Goal: Task Accomplishment & Management: Manage account settings

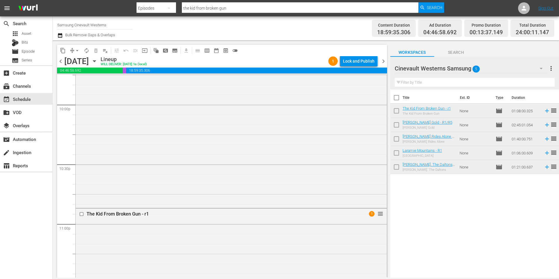
scroll to position [2660, 0]
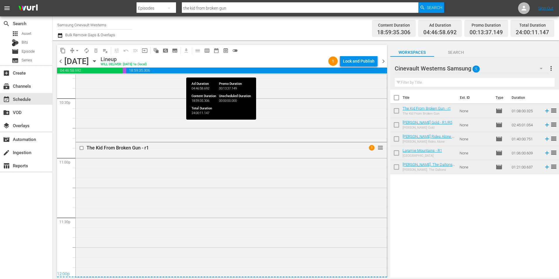
click at [250, 70] on span "18:59:35.306" at bounding box center [256, 71] width 261 height 6
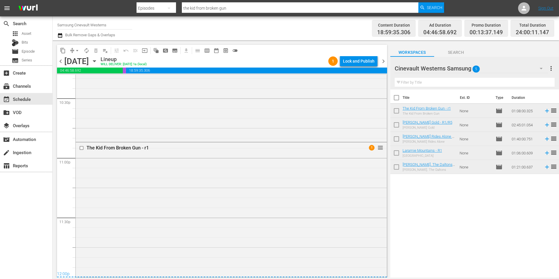
click at [381, 62] on span "chevron_right" at bounding box center [383, 61] width 7 height 7
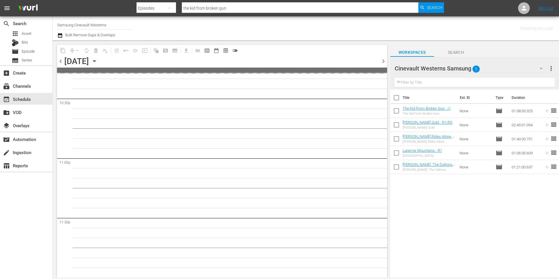
scroll to position [2659, 0]
click at [381, 62] on span "chevron_right" at bounding box center [383, 61] width 7 height 7
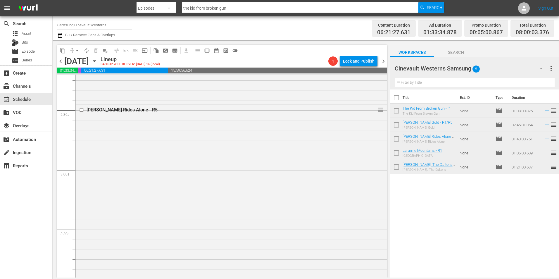
scroll to position [163, 0]
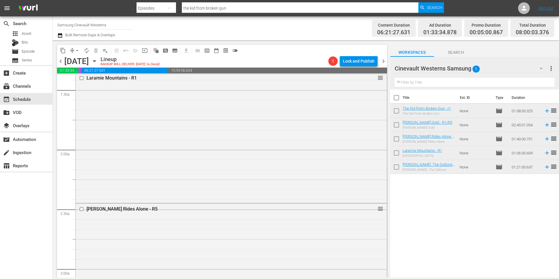
click at [380, 61] on span "chevron_right" at bounding box center [383, 61] width 7 height 7
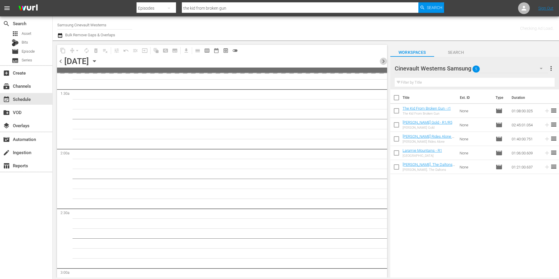
click at [380, 61] on span "chevron_right" at bounding box center [383, 61] width 7 height 7
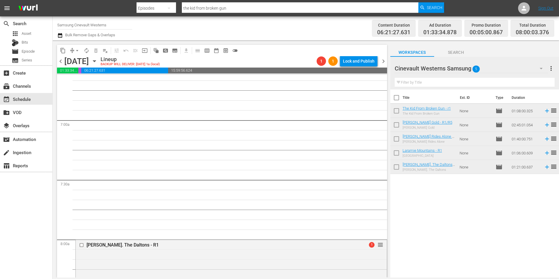
scroll to position [935, 0]
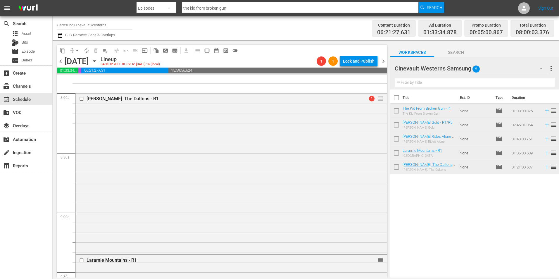
click at [62, 61] on span "chevron_left" at bounding box center [60, 61] width 7 height 7
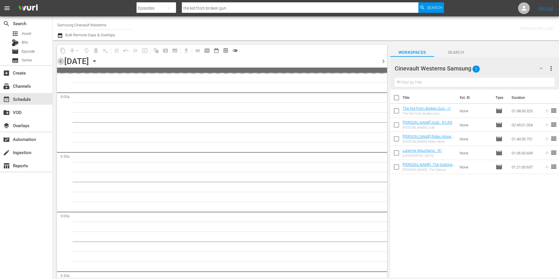
click at [62, 61] on span "chevron_left" at bounding box center [60, 61] width 7 height 7
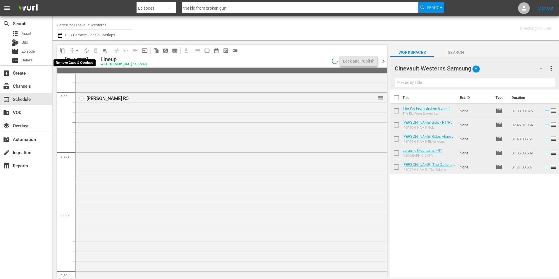
scroll to position [925, 0]
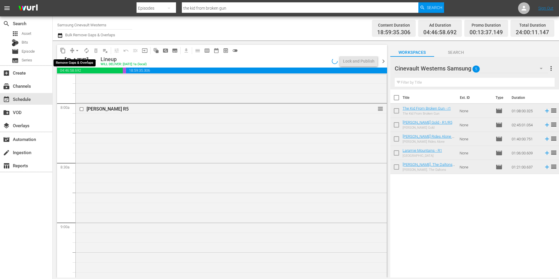
click at [76, 48] on span "arrow_drop_down" at bounding box center [77, 51] width 6 height 6
click at [84, 59] on li "Align to Midnight" at bounding box center [77, 63] width 61 height 10
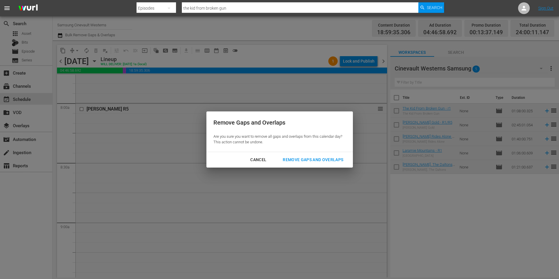
click at [329, 156] on button "Remove Gaps and Overlaps" at bounding box center [313, 159] width 75 height 11
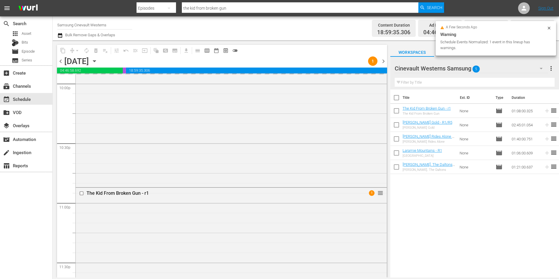
scroll to position [2659, 0]
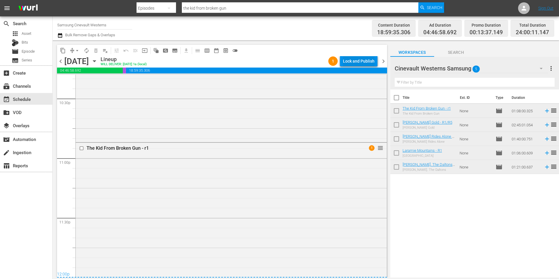
click at [344, 63] on div "Lock and Publish" at bounding box center [359, 61] width 32 height 11
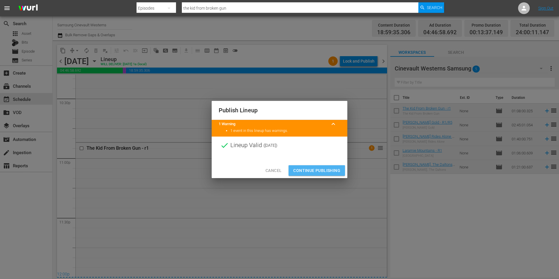
click at [334, 167] on span "Continue Publishing" at bounding box center [316, 170] width 47 height 7
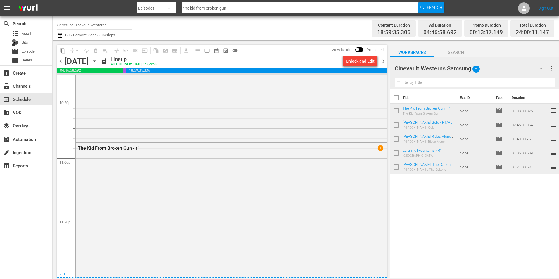
click at [96, 25] on input "Samsung Cinevault Westerns" at bounding box center [94, 25] width 75 height 14
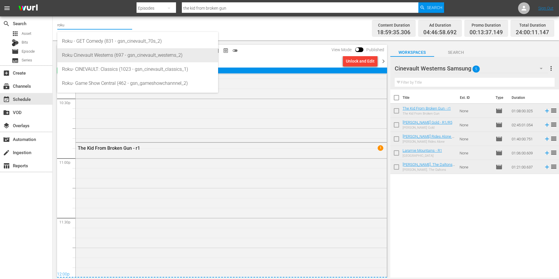
click at [111, 58] on div "Roku Cinevault Westerns (697 - gsn_cinevault_westerns_2)" at bounding box center [137, 55] width 151 height 14
type input "Roku Cinevault Westerns (697 - gsn_cinevault_westerns_2)"
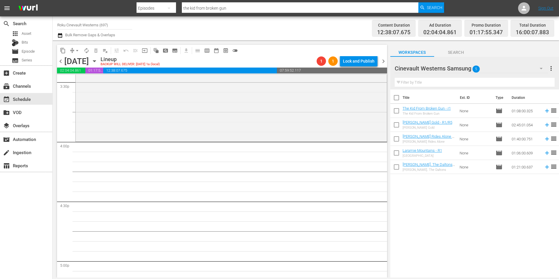
scroll to position [1812, 0]
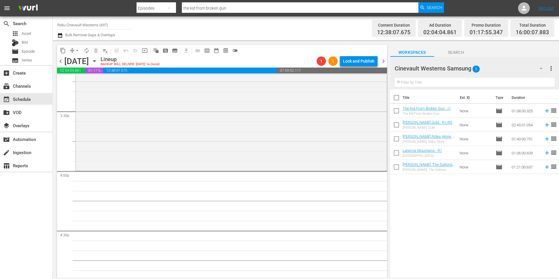
click at [507, 72] on div "Cinevault Westerns Samsung 5" at bounding box center [471, 68] width 153 height 16
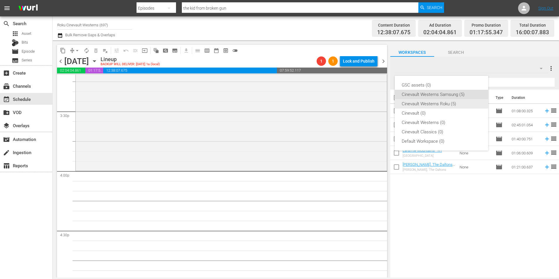
click at [450, 107] on div "Cinevault Westerns Roku (5)" at bounding box center [442, 103] width 80 height 9
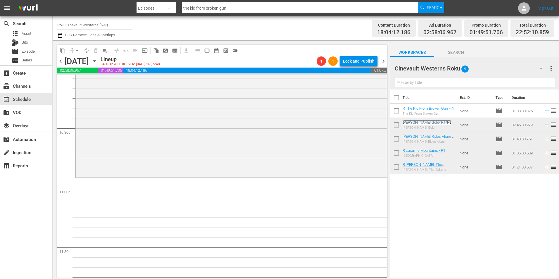
scroll to position [2630, 0]
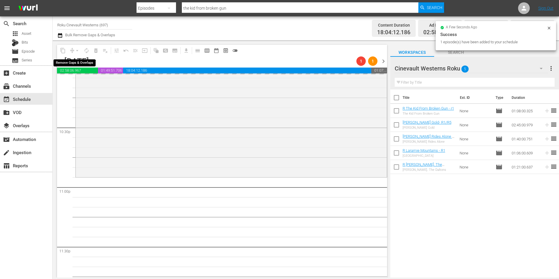
click at [76, 51] on div "arrow_drop_down" at bounding box center [76, 50] width 9 height 9
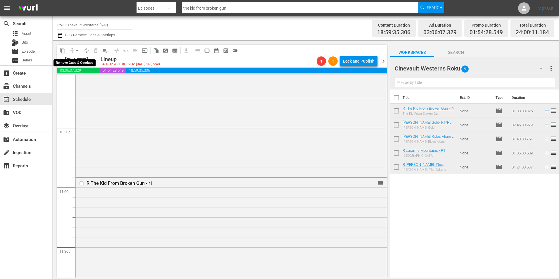
click at [76, 51] on span "arrow_drop_down" at bounding box center [77, 51] width 6 height 6
click at [77, 59] on li "Align to Midnight" at bounding box center [77, 63] width 61 height 10
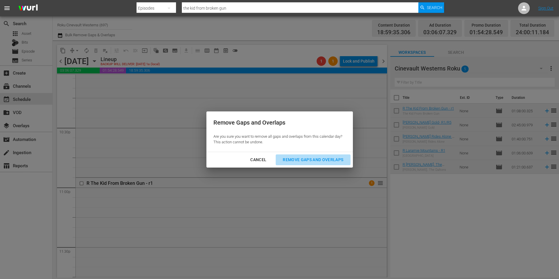
click at [300, 160] on div "Remove Gaps and Overlaps" at bounding box center [313, 159] width 70 height 7
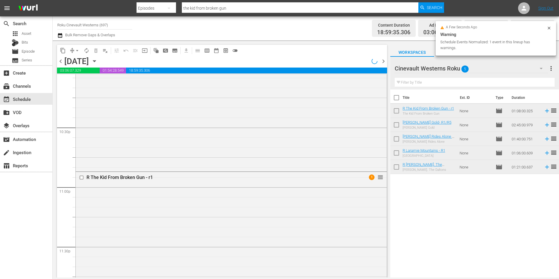
scroll to position [2620, 0]
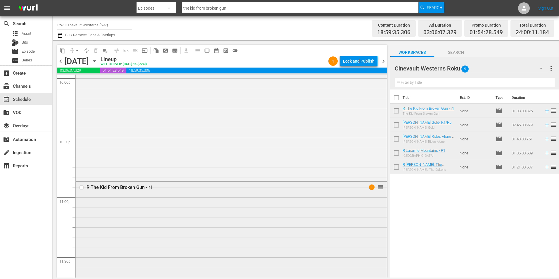
click at [75, 188] on div "R The Kid From Broken Gun - r1 1 reorder" at bounding box center [231, 249] width 312 height 135
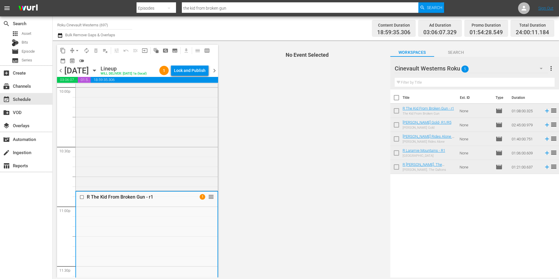
click at [82, 200] on input "checkbox" at bounding box center [83, 197] width 6 height 5
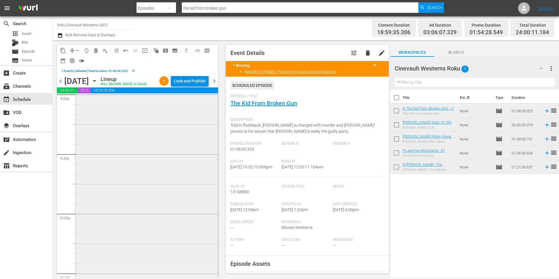
scroll to position [2503, 0]
click at [215, 84] on span "chevron_right" at bounding box center [214, 80] width 7 height 7
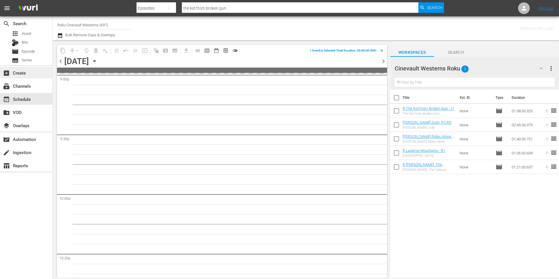
scroll to position [2543, 0]
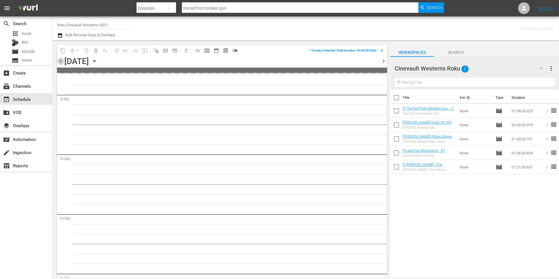
click at [63, 60] on span "chevron_left" at bounding box center [60, 61] width 7 height 7
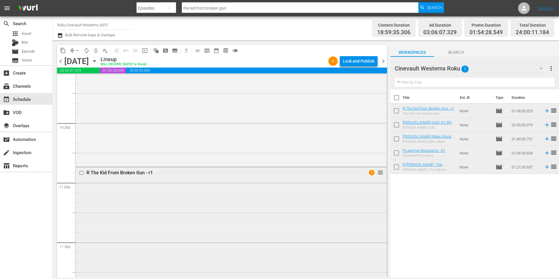
scroll to position [2660, 0]
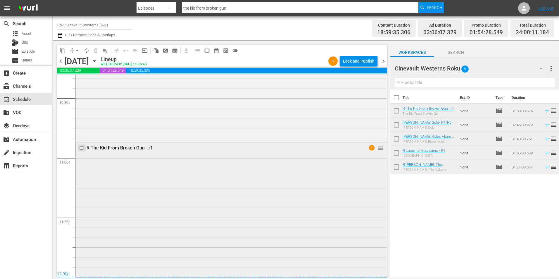
click at [81, 149] on input "checkbox" at bounding box center [82, 148] width 6 height 5
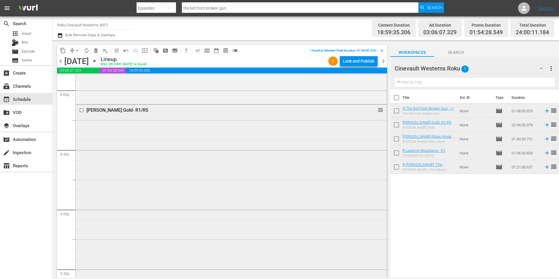
scroll to position [2309, 0]
click at [81, 171] on input "checkbox" at bounding box center [82, 170] width 6 height 5
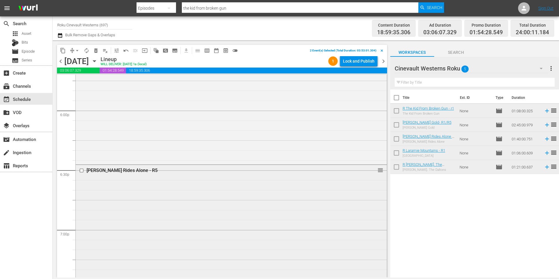
scroll to position [2104, 0]
click at [81, 177] on input "checkbox" at bounding box center [82, 176] width 6 height 5
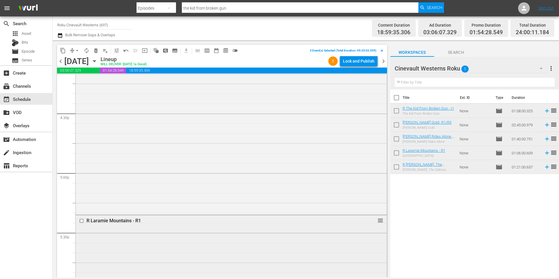
click at [82, 221] on input "checkbox" at bounding box center [82, 220] width 6 height 5
click at [82, 235] on input "checkbox" at bounding box center [82, 235] width 6 height 5
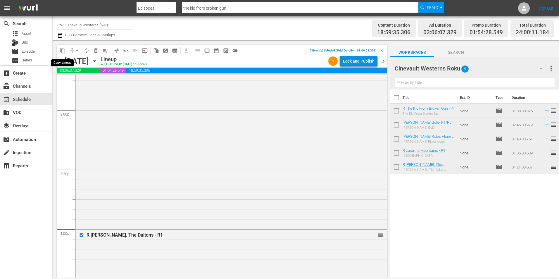
click at [62, 49] on span "content_copy" at bounding box center [63, 51] width 6 height 6
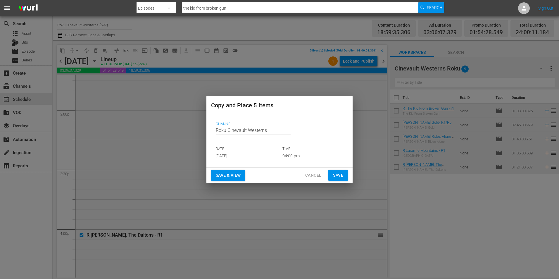
click at [249, 153] on input "[DATE]" at bounding box center [246, 155] width 61 height 9
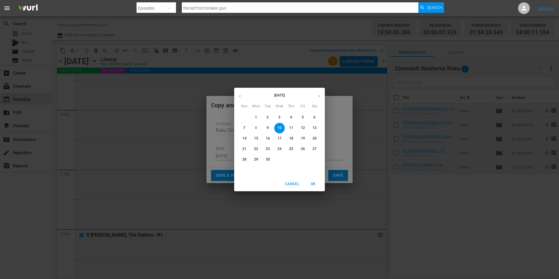
click at [269, 151] on p "23" at bounding box center [268, 148] width 4 height 5
type input "[DATE]"
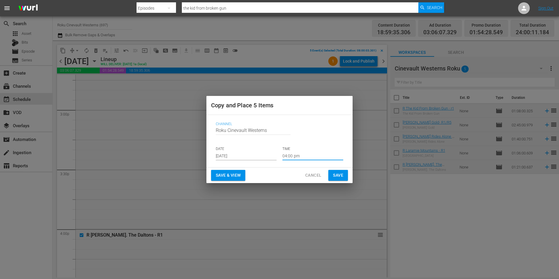
click at [317, 159] on input "04:00 pm" at bounding box center [312, 155] width 61 height 9
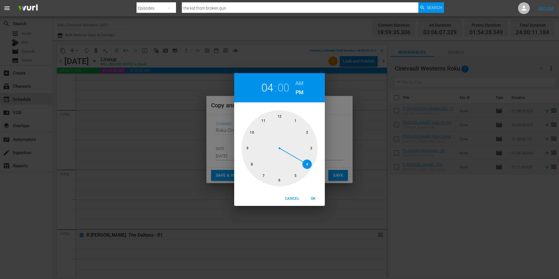
click at [283, 118] on div at bounding box center [279, 148] width 76 height 76
drag, startPoint x: 298, startPoint y: 82, endPoint x: 321, endPoint y: 162, distance: 83.2
click at [298, 82] on h6 "AM" at bounding box center [299, 83] width 8 height 9
click at [316, 203] on button "OK" at bounding box center [313, 199] width 19 height 10
type input "12:00 am"
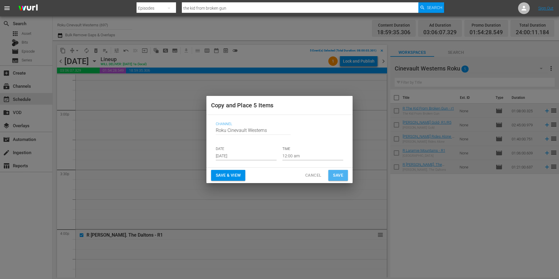
click at [340, 175] on span "Save" at bounding box center [338, 175] width 10 height 7
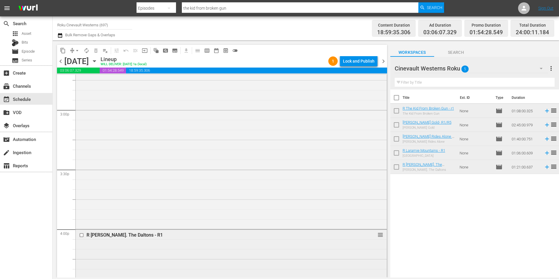
scroll to position [1783, 0]
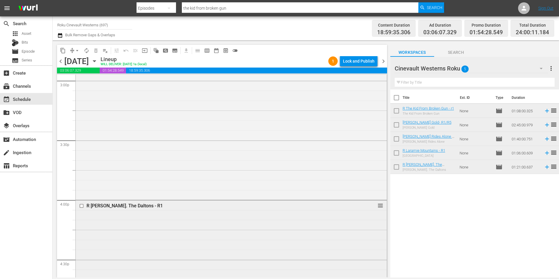
click at [82, 206] on input "checkbox" at bounding box center [82, 205] width 6 height 5
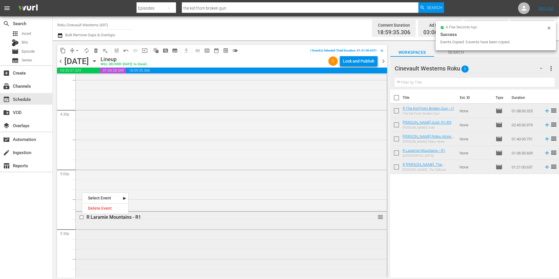
scroll to position [1929, 0]
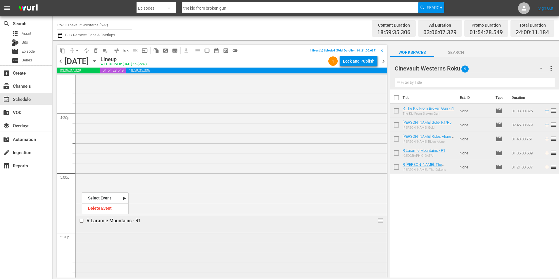
click at [81, 221] on input "checkbox" at bounding box center [82, 220] width 6 height 5
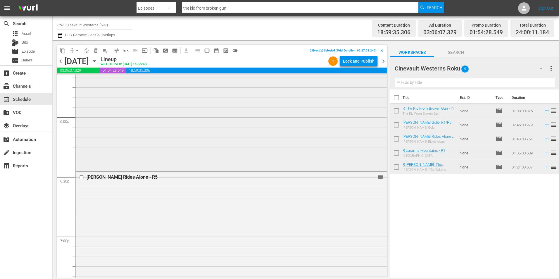
scroll to position [2104, 0]
click at [82, 178] on input "checkbox" at bounding box center [82, 176] width 6 height 5
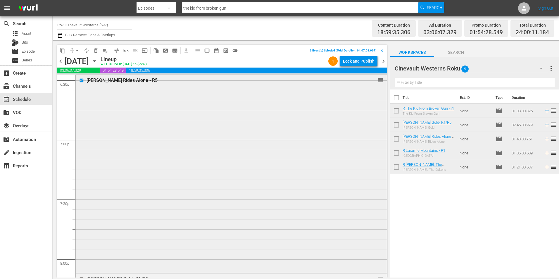
scroll to position [2280, 0]
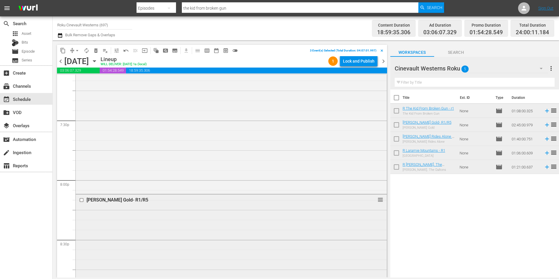
click at [82, 200] on input "checkbox" at bounding box center [82, 200] width 6 height 5
click at [82, 236] on input "checkbox" at bounding box center [82, 235] width 6 height 5
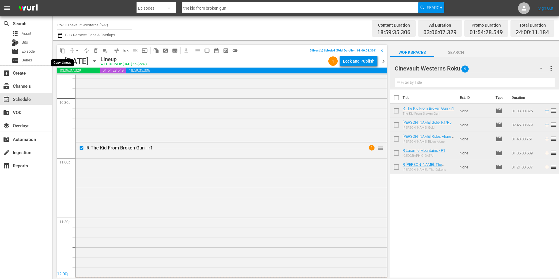
click at [61, 54] on button "content_copy" at bounding box center [62, 50] width 9 height 9
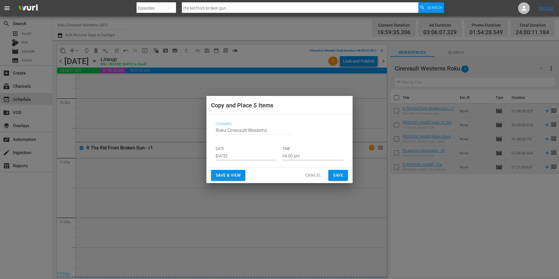
click at [239, 154] on input "[DATE]" at bounding box center [246, 155] width 61 height 9
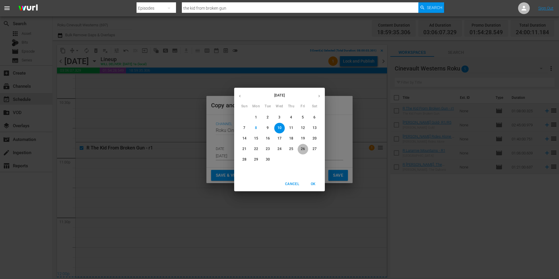
click at [303, 149] on p "26" at bounding box center [303, 148] width 4 height 5
type input "[DATE]"
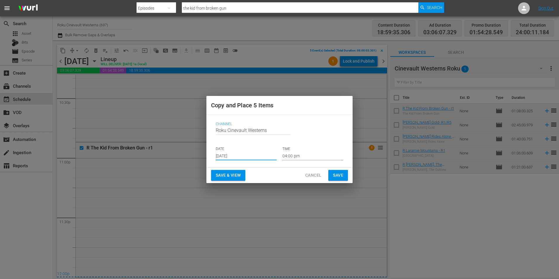
click at [309, 150] on p "TIME" at bounding box center [312, 148] width 61 height 5
click at [304, 160] on input "04:00 pm" at bounding box center [312, 155] width 61 height 9
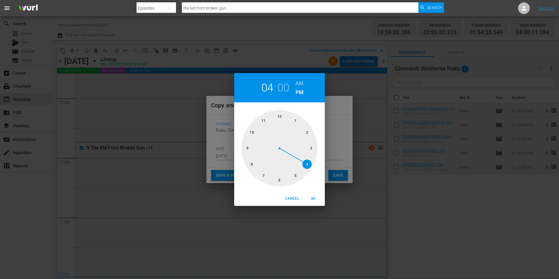
click at [255, 166] on div at bounding box center [279, 148] width 76 height 76
click at [298, 81] on h6 "AM" at bounding box center [299, 83] width 8 height 9
click at [310, 194] on button "OK" at bounding box center [313, 199] width 19 height 10
type input "08:00 am"
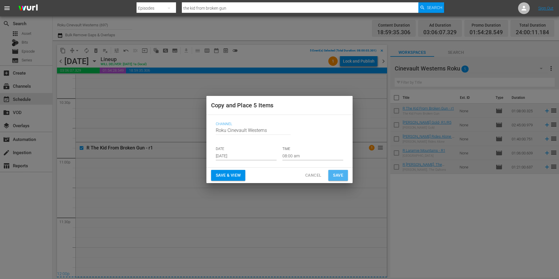
click at [340, 174] on span "Save" at bounding box center [338, 175] width 10 height 7
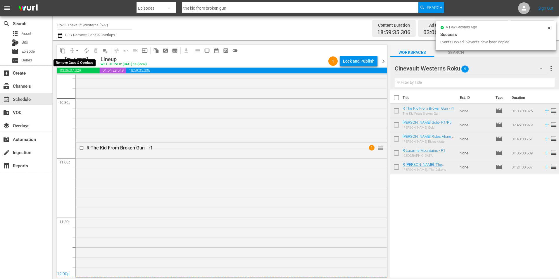
click at [77, 51] on span "arrow_drop_down" at bounding box center [77, 51] width 6 height 6
click at [84, 64] on li "Align to Midnight" at bounding box center [77, 63] width 61 height 10
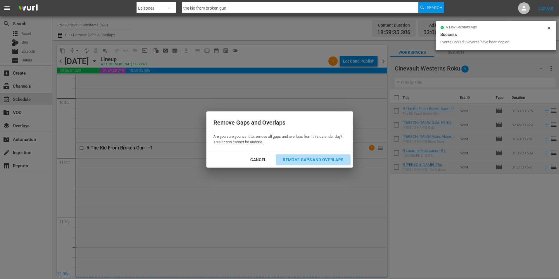
click at [311, 157] on div "Remove Gaps and Overlaps" at bounding box center [313, 159] width 70 height 7
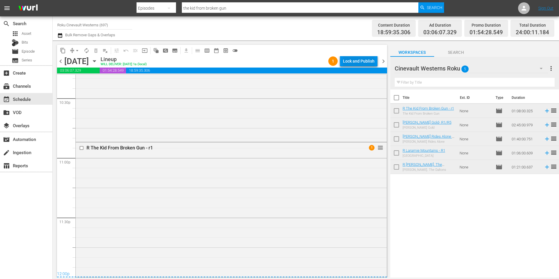
click at [353, 62] on div "Lock and Publish" at bounding box center [359, 61] width 32 height 11
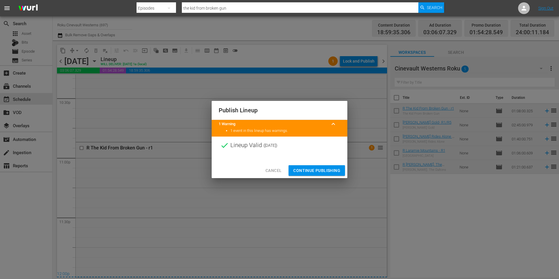
click at [317, 170] on span "Continue Publishing" at bounding box center [316, 170] width 47 height 7
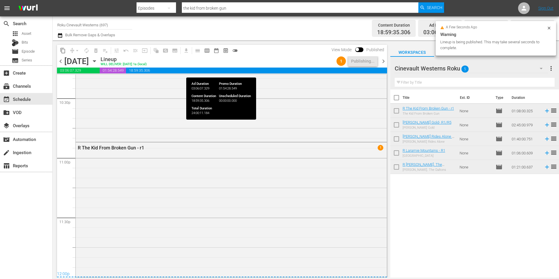
click at [315, 69] on span "18:59:35.306" at bounding box center [256, 71] width 261 height 6
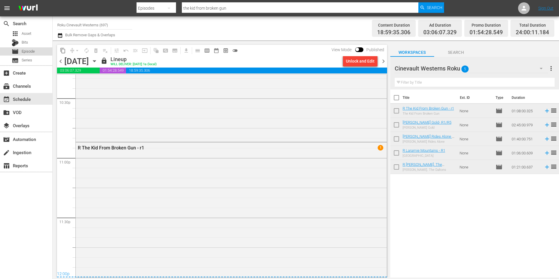
click at [32, 49] on span "Episode" at bounding box center [28, 52] width 13 height 6
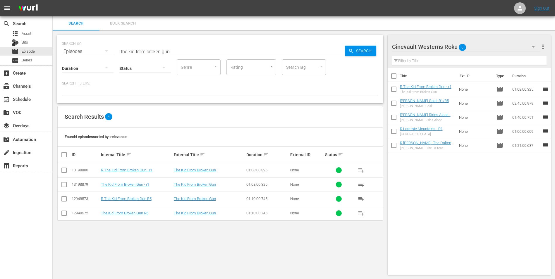
click at [395, 71] on input "checkbox" at bounding box center [393, 77] width 12 height 12
checkbox input "true"
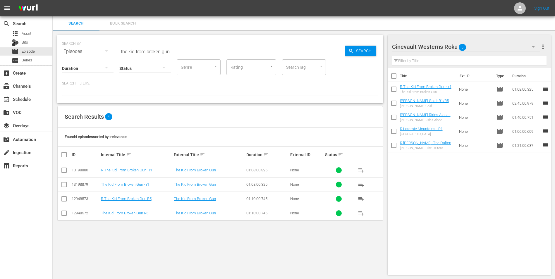
checkbox input "true"
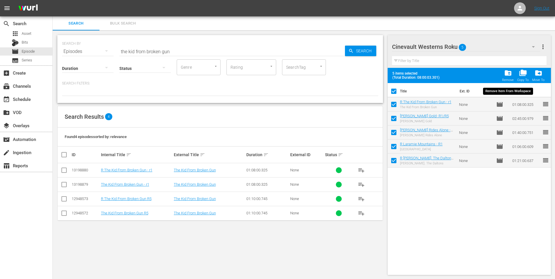
click at [509, 77] on span "folder_delete" at bounding box center [508, 73] width 8 height 8
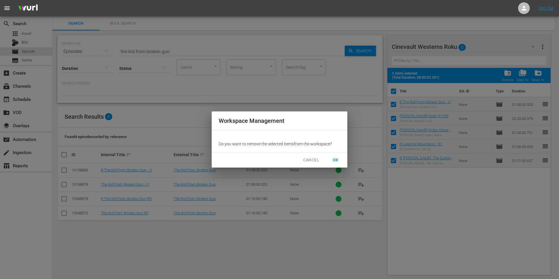
click at [336, 156] on span "OK" at bounding box center [335, 159] width 9 height 7
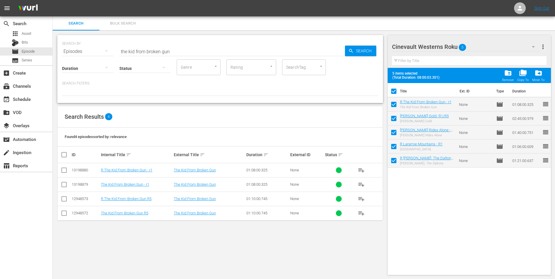
checkbox input "false"
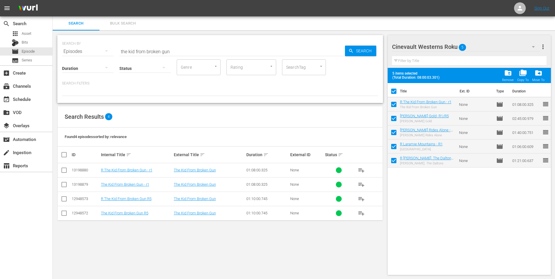
checkbox input "false"
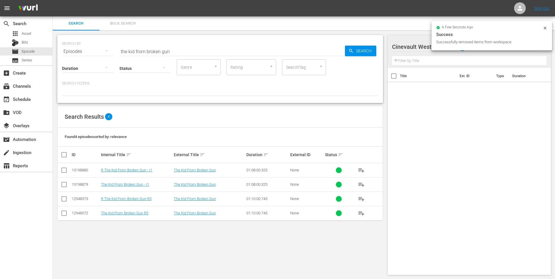
click at [545, 27] on icon at bounding box center [544, 28] width 5 height 5
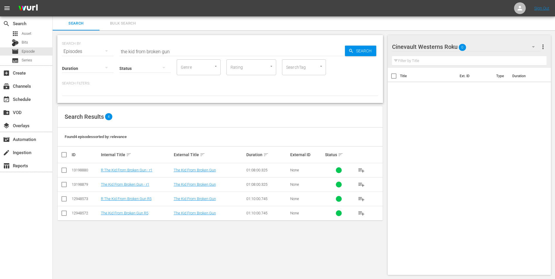
click at [483, 48] on div "Cinevault Westerns Roku 0" at bounding box center [466, 47] width 148 height 16
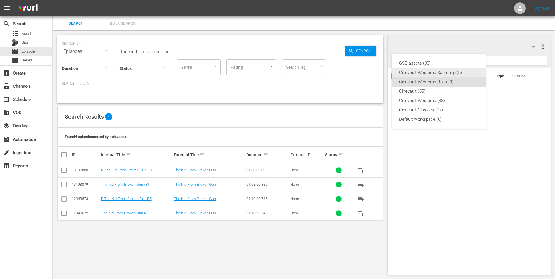
click at [445, 72] on div "Cinevault Westerns Samsung (5)" at bounding box center [439, 72] width 80 height 9
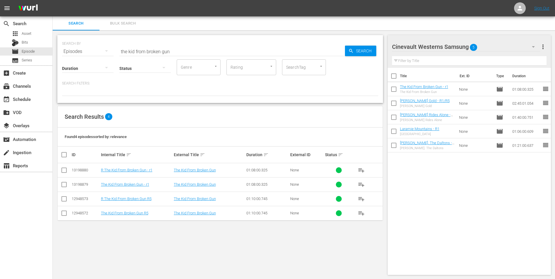
click at [394, 76] on input "checkbox" at bounding box center [393, 77] width 12 height 12
checkbox input "true"
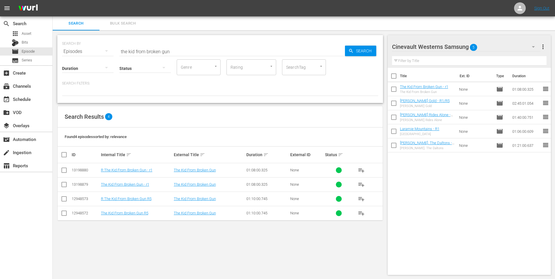
checkbox input "true"
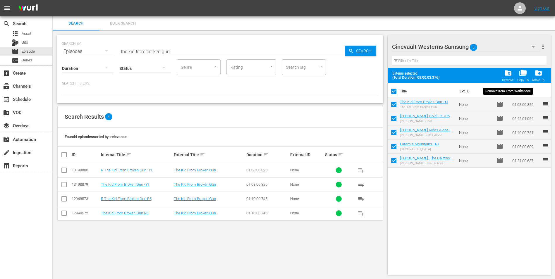
click at [508, 72] on span "folder_delete" at bounding box center [508, 73] width 8 height 8
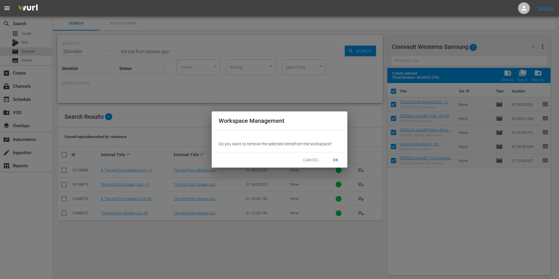
click at [337, 158] on span "OK" at bounding box center [335, 159] width 9 height 7
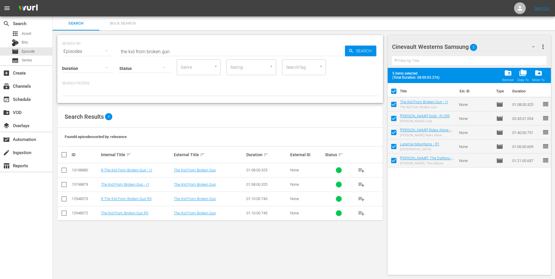
checkbox input "false"
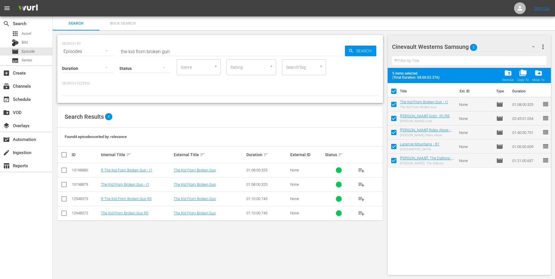
checkbox input "false"
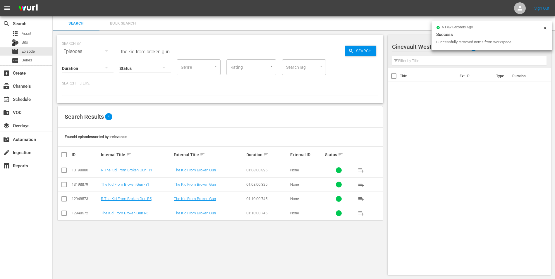
click at [224, 48] on input "the kid from broken gun" at bounding box center [231, 51] width 225 height 14
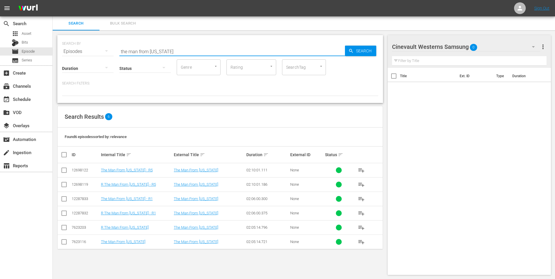
type input "the man from [US_STATE]"
click at [65, 169] on input "checkbox" at bounding box center [64, 171] width 7 height 7
checkbox input "true"
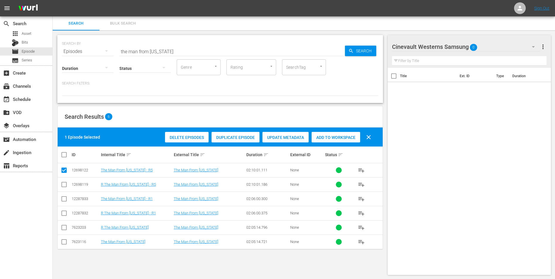
click at [325, 137] on span "Add to Workspace" at bounding box center [335, 137] width 49 height 5
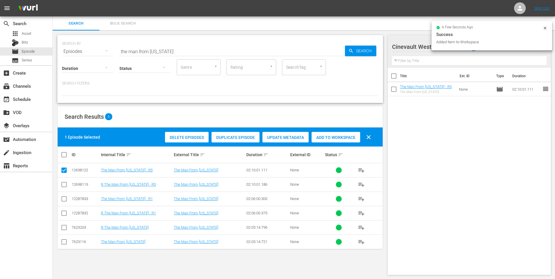
click at [543, 28] on icon at bounding box center [544, 28] width 5 height 5
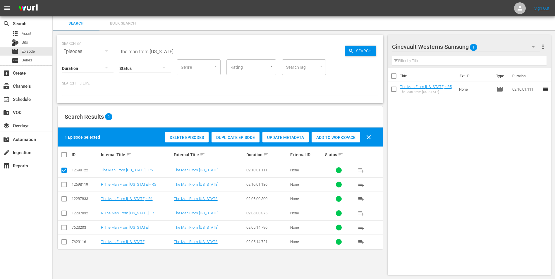
click at [518, 48] on div "Cinevault Westerns Samsung 1" at bounding box center [466, 47] width 148 height 16
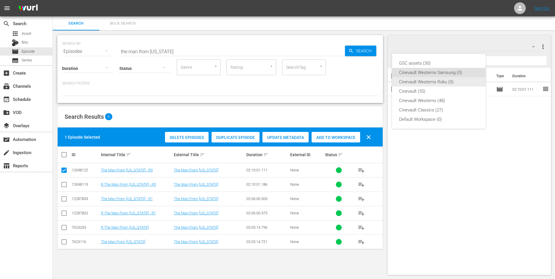
click at [443, 80] on div "Cinevault Westerns Roku (0)" at bounding box center [439, 81] width 80 height 9
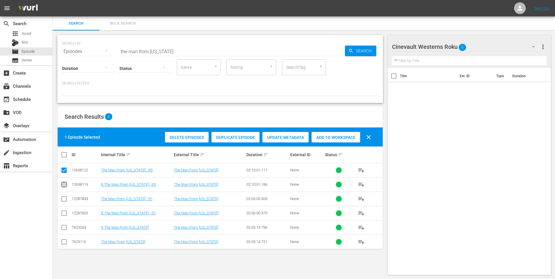
click at [64, 184] on input "checkbox" at bounding box center [64, 185] width 7 height 7
checkbox input "true"
click at [64, 172] on input "checkbox" at bounding box center [64, 171] width 7 height 7
checkbox input "false"
click at [337, 137] on span "Add to Workspace" at bounding box center [335, 137] width 49 height 5
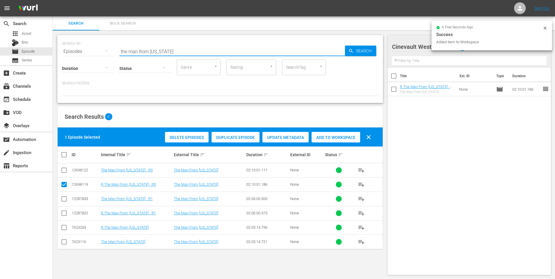
click at [202, 50] on input "the man from [US_STATE]" at bounding box center [231, 51] width 225 height 14
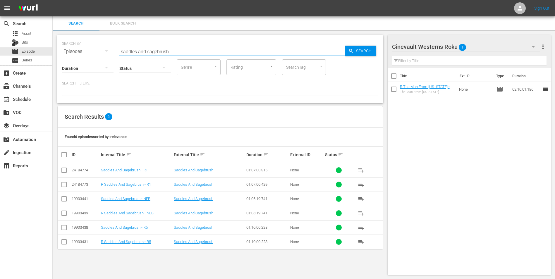
type input "saddles and sagebrush"
click at [66, 244] on input "checkbox" at bounding box center [64, 242] width 7 height 7
checkbox input "true"
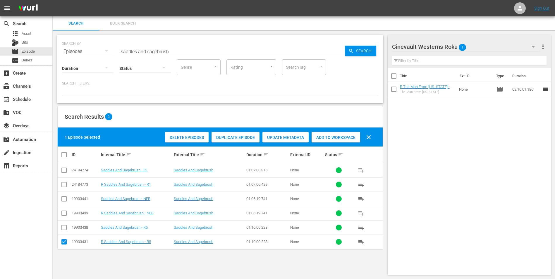
click at [335, 140] on div "Add to Workspace" at bounding box center [335, 137] width 49 height 11
click at [502, 51] on div "Cinevault Westerns Roku 2" at bounding box center [466, 47] width 148 height 16
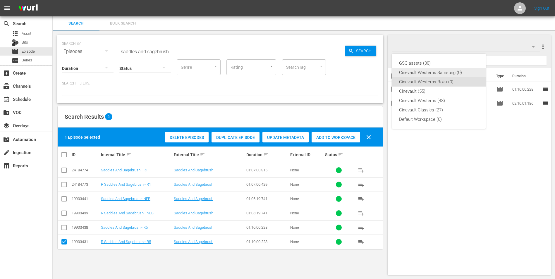
click at [450, 76] on div "Cinevault Westerns Samsung (0)" at bounding box center [439, 72] width 80 height 9
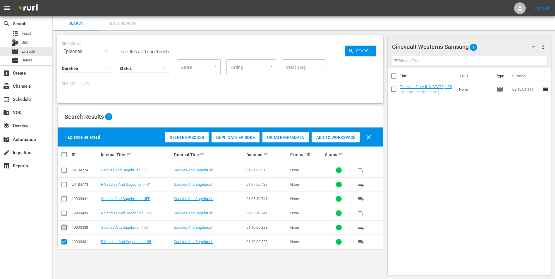
click at [63, 230] on input "checkbox" at bounding box center [64, 228] width 7 height 7
checkbox input "true"
click at [65, 241] on input "checkbox" at bounding box center [64, 242] width 7 height 7
checkbox input "false"
click at [333, 139] on span "Add to Workspace" at bounding box center [335, 137] width 49 height 5
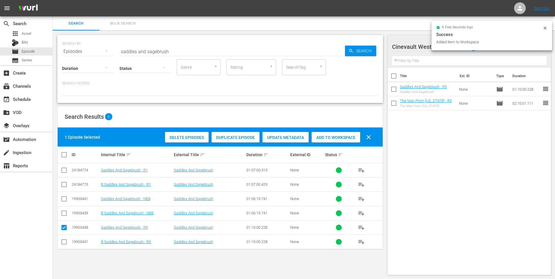
click at [187, 43] on div "SEARCH BY Search By Episodes Search ID, Title, Description, Keywords, or Catego…" at bounding box center [220, 47] width 316 height 21
click at [183, 53] on input "saddles and sagebrush" at bounding box center [231, 51] width 225 height 14
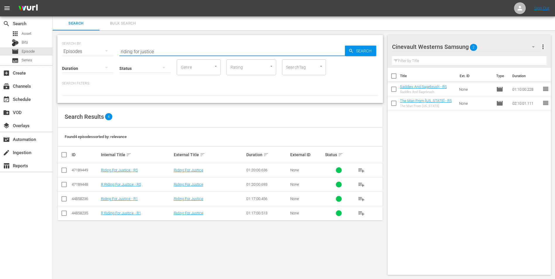
type input "riding for justice"
click at [64, 170] on input "checkbox" at bounding box center [64, 171] width 7 height 7
checkbox input "true"
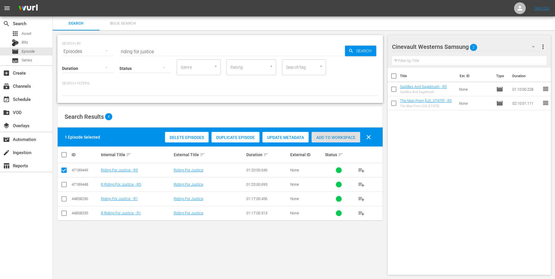
click at [327, 138] on span "Add to Workspace" at bounding box center [335, 137] width 49 height 5
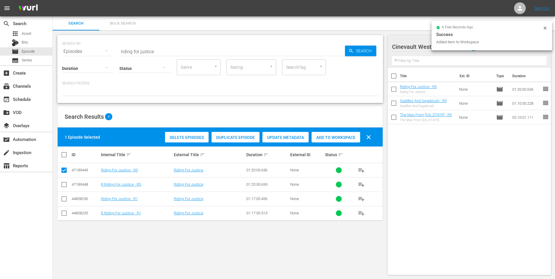
click at [544, 30] on icon at bounding box center [544, 28] width 5 height 5
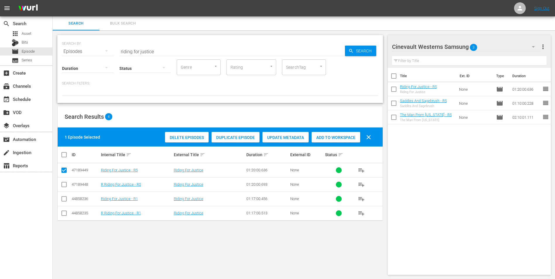
click at [515, 48] on div "Cinevault Westerns Samsung 3" at bounding box center [466, 47] width 148 height 16
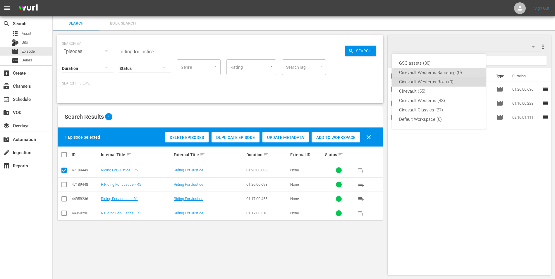
click at [445, 82] on div "Cinevault Westerns Roku (0)" at bounding box center [439, 81] width 80 height 9
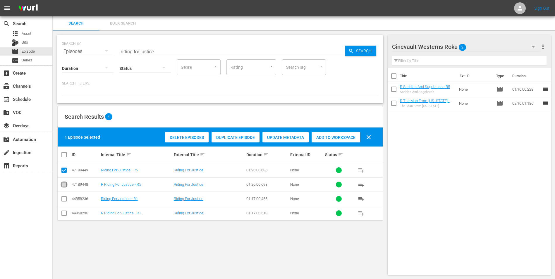
click at [64, 186] on input "checkbox" at bounding box center [64, 185] width 7 height 7
checkbox input "true"
click at [65, 170] on input "checkbox" at bounding box center [64, 171] width 7 height 7
checkbox input "false"
click at [336, 141] on div "Add to Workspace" at bounding box center [335, 137] width 49 height 11
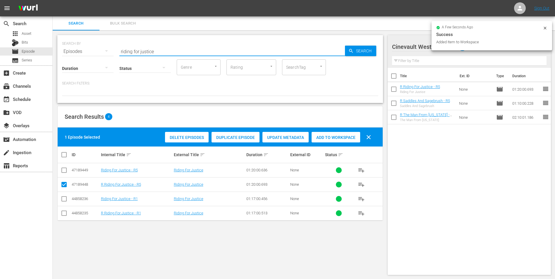
click at [166, 49] on input "riding for justice" at bounding box center [231, 51] width 225 height 14
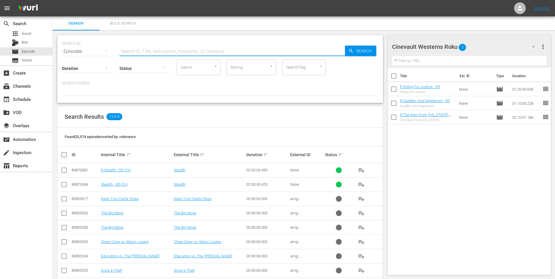
click at [166, 50] on input "text" at bounding box center [231, 51] width 225 height 14
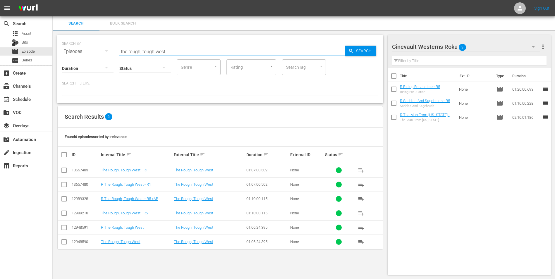
type input "the rough, tough west"
click at [64, 198] on input "checkbox" at bounding box center [64, 199] width 7 height 7
checkbox input "true"
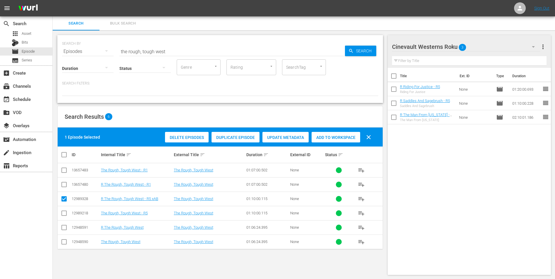
click at [328, 140] on div "Add to Workspace" at bounding box center [335, 137] width 49 height 11
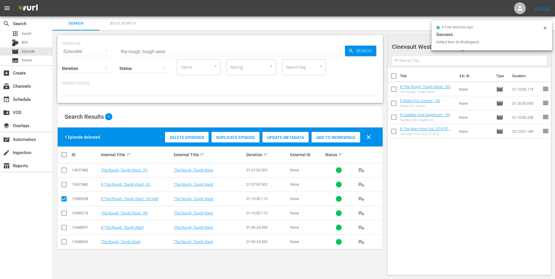
click at [544, 28] on icon at bounding box center [544, 28] width 5 height 5
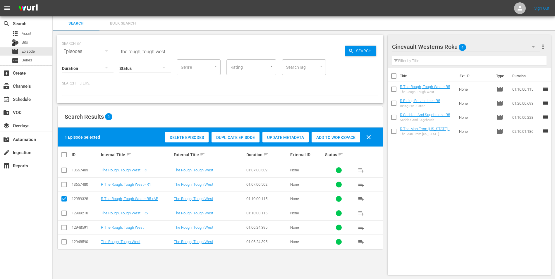
click at [504, 44] on div "Cinevault Westerns Roku 4" at bounding box center [466, 47] width 148 height 16
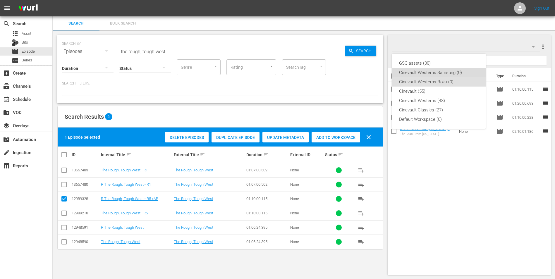
click at [464, 74] on div "Cinevault Westerns Samsung (0)" at bounding box center [439, 72] width 80 height 9
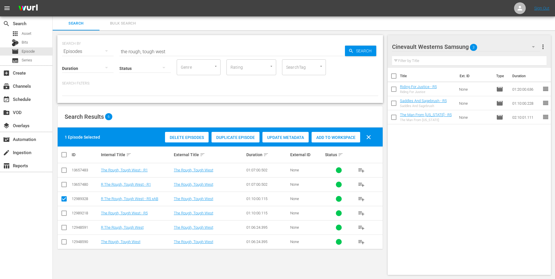
click at [63, 214] on input "checkbox" at bounding box center [64, 214] width 7 height 7
checkbox input "true"
click at [65, 200] on input "checkbox" at bounding box center [64, 199] width 7 height 7
checkbox input "false"
click at [357, 135] on span "Add to Workspace" at bounding box center [335, 137] width 49 height 5
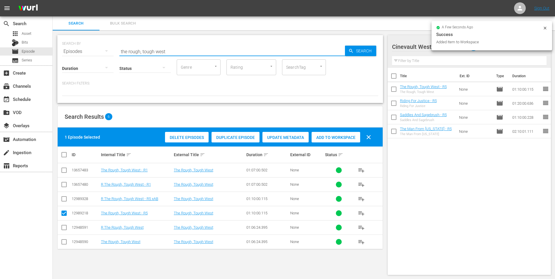
click at [211, 54] on input "the rough, tough west" at bounding box center [231, 51] width 225 height 14
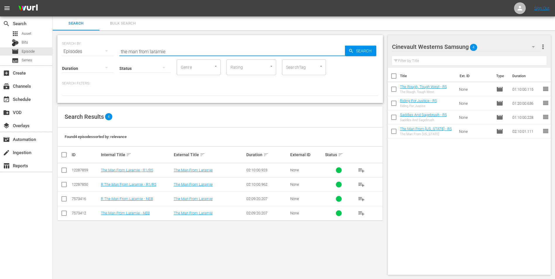
type input "the man from laramie"
click at [66, 172] on input "checkbox" at bounding box center [64, 171] width 7 height 7
checkbox input "true"
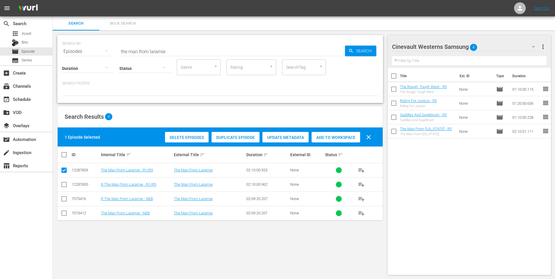
click at [343, 137] on span "Add to Workspace" at bounding box center [335, 137] width 49 height 5
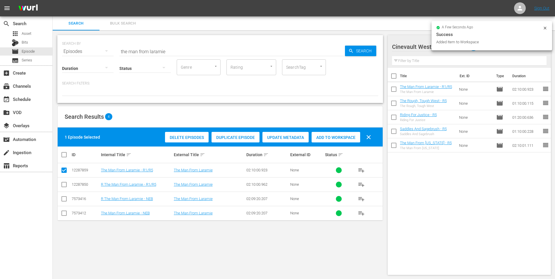
click at [543, 30] on icon at bounding box center [544, 28] width 5 height 5
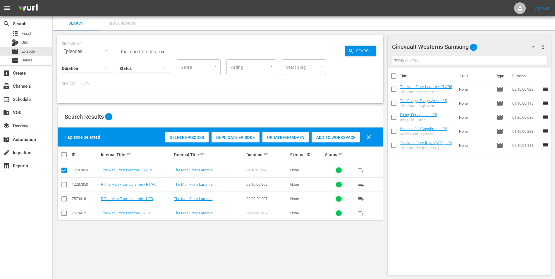
click at [494, 47] on div "Cinevault Westerns Samsung 5" at bounding box center [466, 47] width 148 height 16
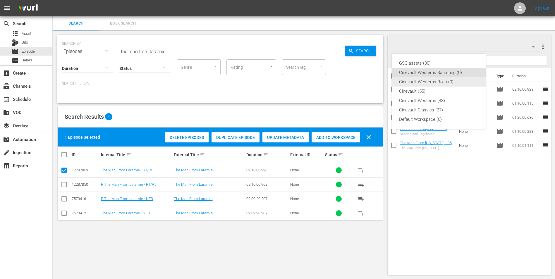
click at [434, 81] on div "Cinevault Westerns Roku (0)" at bounding box center [439, 81] width 80 height 9
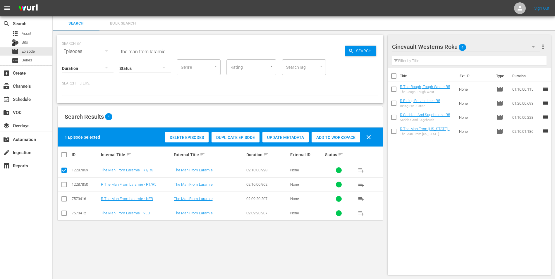
click at [65, 184] on input "checkbox" at bounding box center [64, 185] width 7 height 7
checkbox input "true"
click at [65, 170] on input "checkbox" at bounding box center [64, 171] width 7 height 7
checkbox input "false"
click at [330, 133] on div "Add to Workspace" at bounding box center [335, 137] width 49 height 11
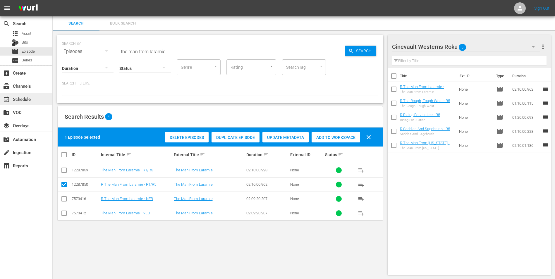
click at [25, 98] on div "event_available Schedule" at bounding box center [16, 98] width 33 height 5
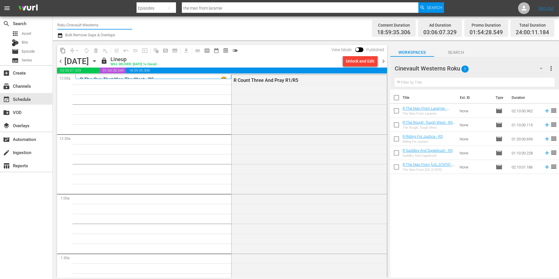
click at [83, 26] on input "Roku Cinevault Westerns" at bounding box center [94, 25] width 75 height 14
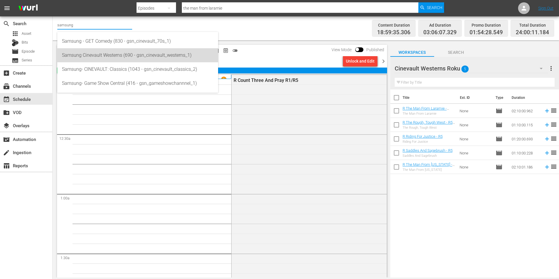
click at [106, 58] on div "Samsung Cinevault Westerns (690 - gsn_cinevault_westerns_1)" at bounding box center [137, 55] width 151 height 14
type input "Samsung Cinevault Westerns (690 - gsn_cinevault_westerns_1)"
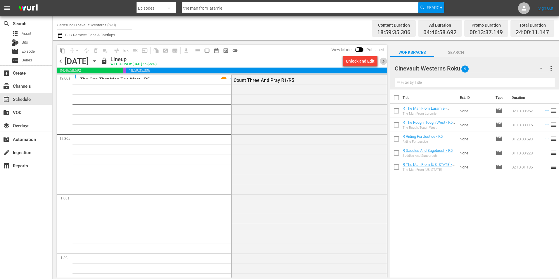
click at [385, 62] on span "chevron_right" at bounding box center [383, 61] width 7 height 7
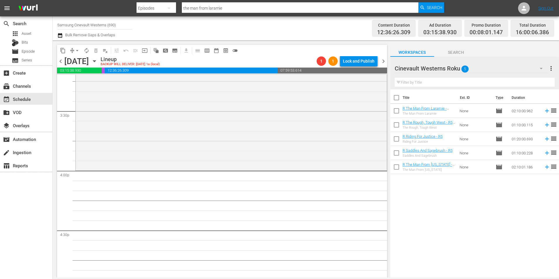
scroll to position [1812, 0]
click at [510, 67] on div "Cinevault Westerns Roku 5" at bounding box center [471, 68] width 153 height 16
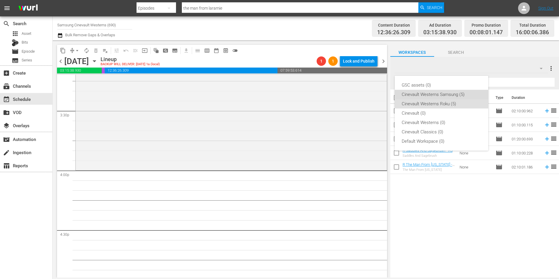
click at [472, 98] on div "Cinevault Westerns Samsung (5)" at bounding box center [442, 94] width 80 height 9
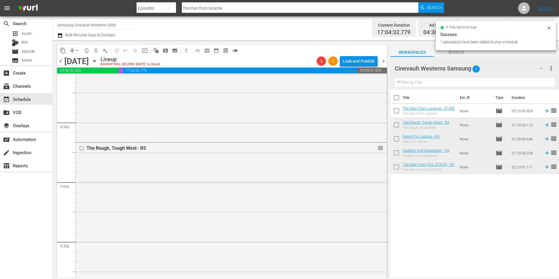
scroll to position [2572, 0]
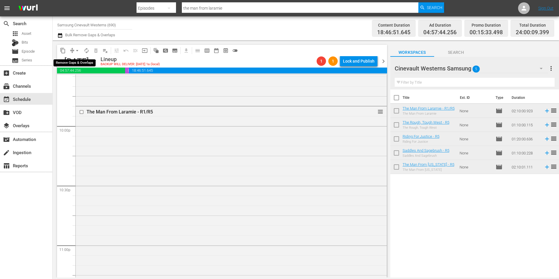
click at [77, 52] on span "arrow_drop_down" at bounding box center [77, 51] width 6 height 6
click at [85, 63] on li "Align to Midnight" at bounding box center [77, 63] width 61 height 10
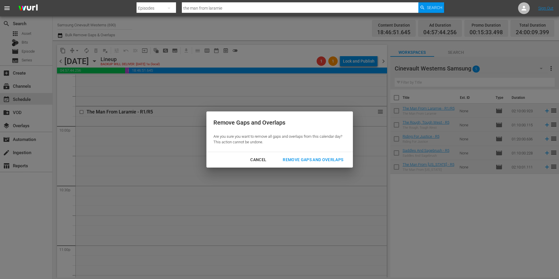
click at [322, 156] on button "Remove Gaps and Overlaps" at bounding box center [313, 159] width 75 height 11
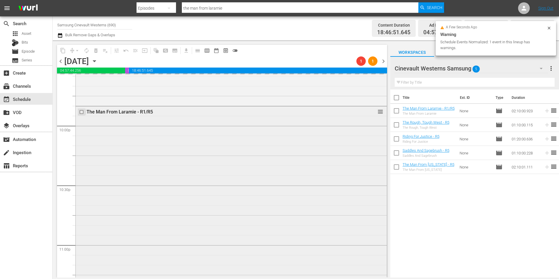
click at [81, 112] on input "checkbox" at bounding box center [82, 112] width 6 height 5
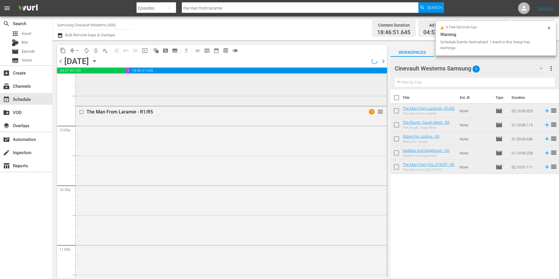
scroll to position [2426, 0]
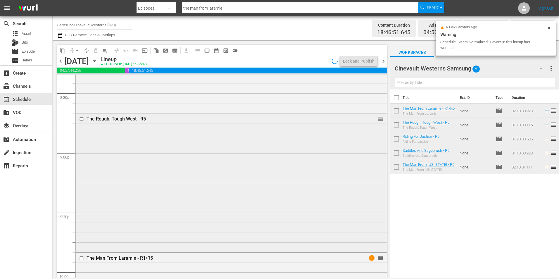
click at [81, 119] on input "checkbox" at bounding box center [82, 119] width 6 height 5
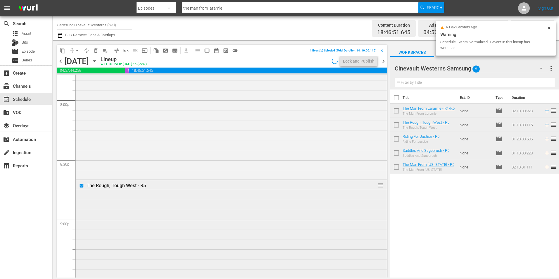
scroll to position [2280, 0]
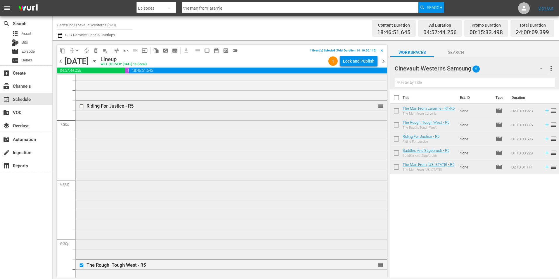
click at [82, 107] on input "checkbox" at bounding box center [82, 106] width 6 height 5
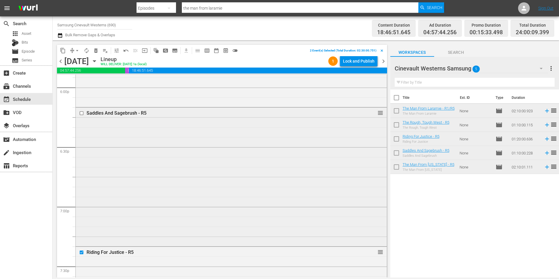
click at [80, 113] on input "checkbox" at bounding box center [82, 113] width 6 height 5
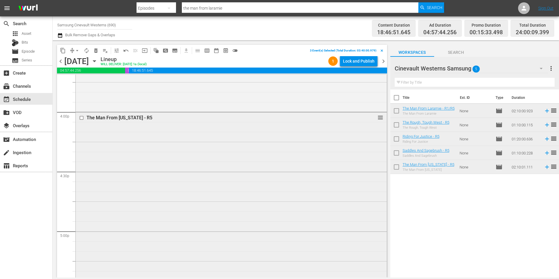
click at [81, 118] on input "checkbox" at bounding box center [82, 117] width 6 height 5
click at [65, 49] on span "content_copy" at bounding box center [63, 51] width 6 height 6
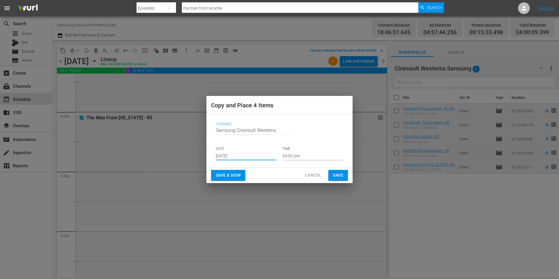
click at [257, 158] on input "[DATE]" at bounding box center [246, 155] width 61 height 9
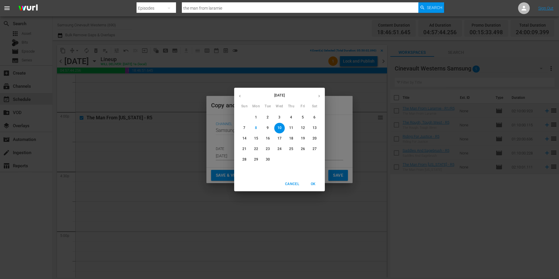
click at [267, 147] on p "23" at bounding box center [268, 148] width 4 height 5
type input "[DATE]"
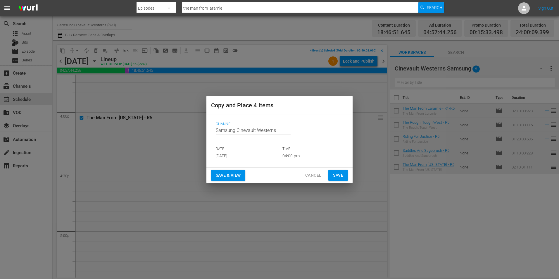
click at [292, 155] on input "04:00 pm" at bounding box center [312, 155] width 61 height 9
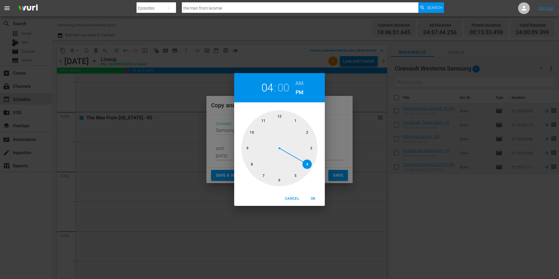
click at [250, 162] on div at bounding box center [279, 148] width 76 height 76
click at [298, 84] on h6 "AM" at bounding box center [299, 83] width 8 height 9
click at [314, 198] on span "OK" at bounding box center [313, 199] width 14 height 6
type input "08:00 am"
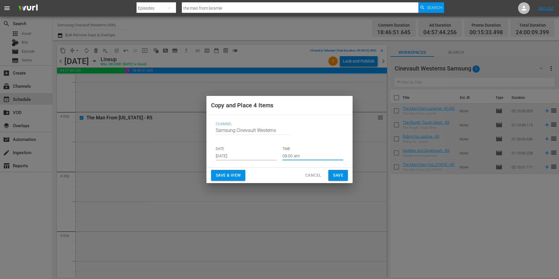
click at [341, 177] on span "Save" at bounding box center [338, 175] width 10 height 7
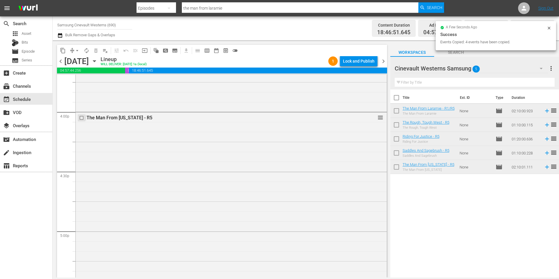
click at [83, 117] on input "checkbox" at bounding box center [82, 117] width 6 height 5
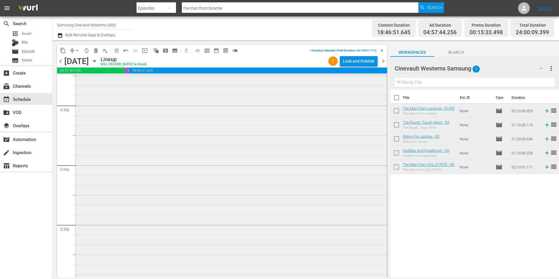
scroll to position [1988, 0]
click at [82, 259] on input "checkbox" at bounding box center [82, 259] width 6 height 5
click at [81, 224] on input "checkbox" at bounding box center [82, 223] width 6 height 5
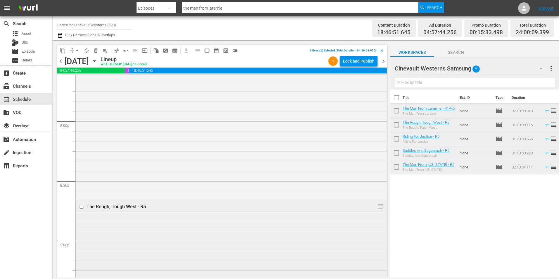
click at [82, 208] on input "checkbox" at bounding box center [82, 206] width 6 height 5
click at [82, 171] on input "checkbox" at bounding box center [82, 170] width 6 height 5
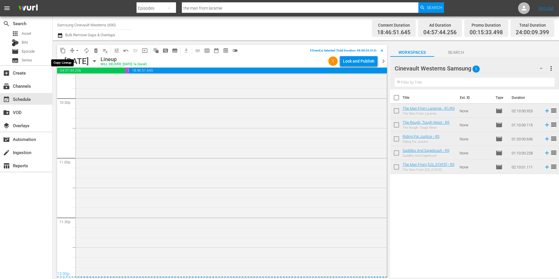
click at [60, 49] on span "content_copy" at bounding box center [63, 51] width 6 height 6
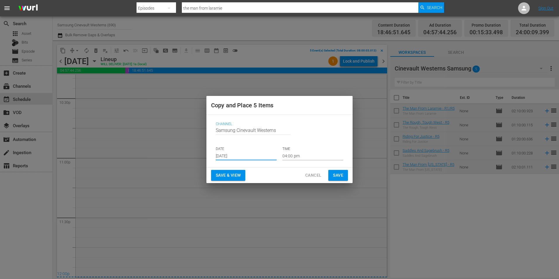
click at [248, 157] on input "[DATE]" at bounding box center [246, 155] width 61 height 9
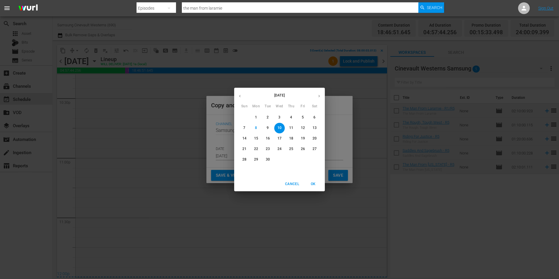
click at [270, 139] on span "16" at bounding box center [267, 138] width 11 height 5
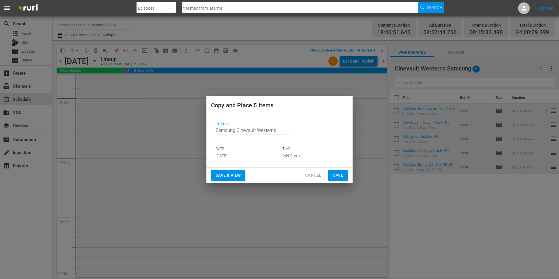
type input "[DATE]"
click at [311, 155] on input "04:00 pm" at bounding box center [312, 155] width 61 height 9
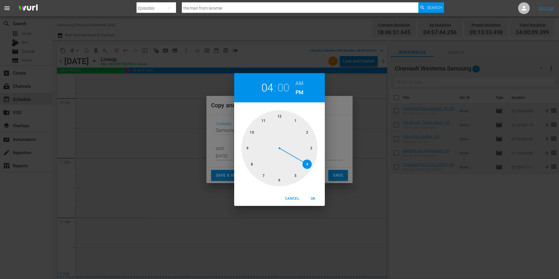
click at [279, 114] on div at bounding box center [279, 148] width 76 height 76
click at [303, 83] on h6 "AM" at bounding box center [299, 83] width 8 height 9
click at [313, 197] on span "OK" at bounding box center [313, 199] width 14 height 6
type input "12:00 am"
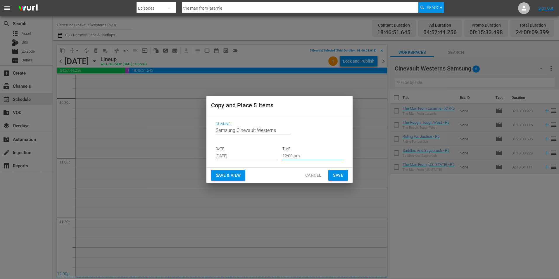
click at [338, 175] on span "Save" at bounding box center [338, 175] width 10 height 7
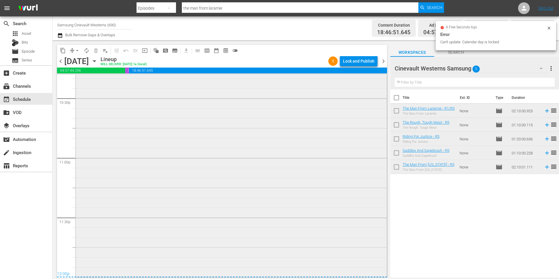
scroll to position [2601, 0]
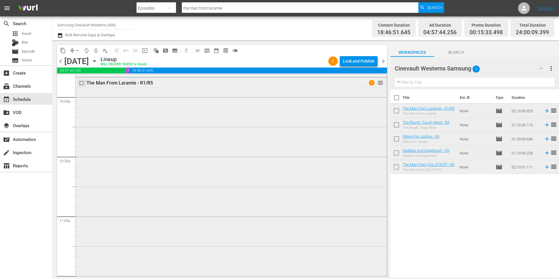
click at [81, 83] on input "checkbox" at bounding box center [82, 83] width 6 height 5
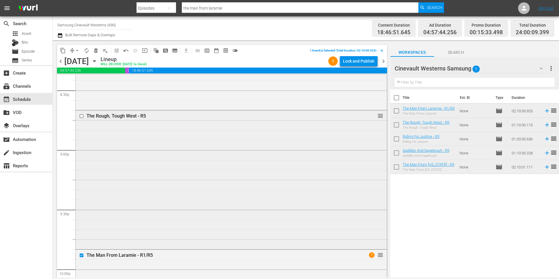
scroll to position [2426, 0]
click at [82, 119] on input "checkbox" at bounding box center [82, 119] width 6 height 5
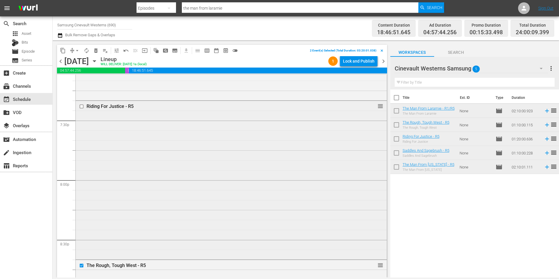
click at [82, 106] on input "checkbox" at bounding box center [82, 106] width 6 height 5
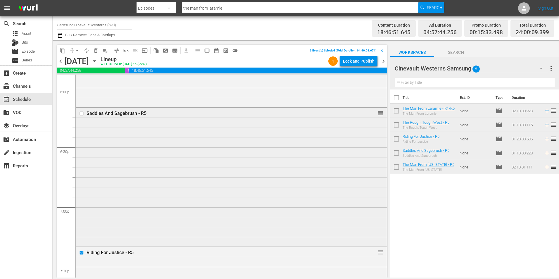
click at [81, 114] on input "checkbox" at bounding box center [82, 113] width 6 height 5
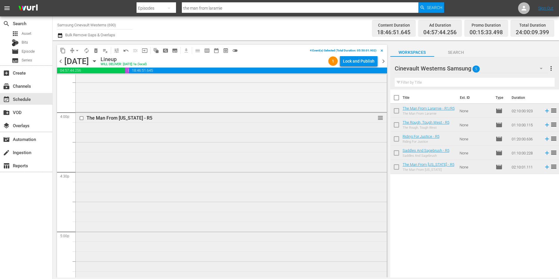
click at [82, 118] on input "checkbox" at bounding box center [82, 118] width 6 height 5
click at [61, 53] on span "content_copy" at bounding box center [63, 51] width 6 height 6
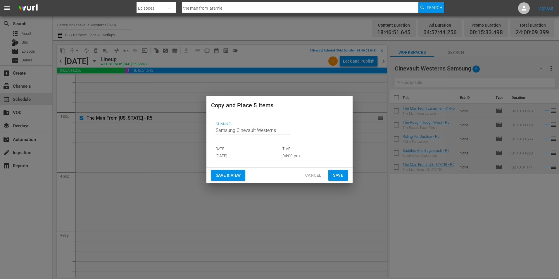
click at [239, 161] on div "Channel Channel Title Samsung Cinevault Westerns DATE [DATE] TIME 04:00 pm" at bounding box center [279, 141] width 137 height 48
click at [244, 156] on input "[DATE]" at bounding box center [246, 155] width 61 height 9
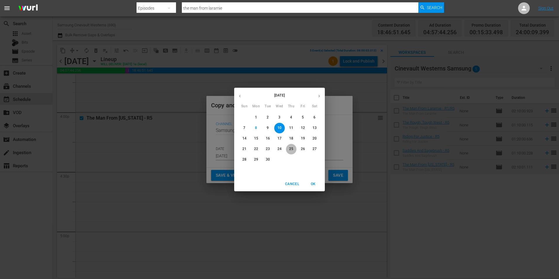
click at [292, 146] on p "25" at bounding box center [291, 148] width 4 height 5
type input "[DATE]"
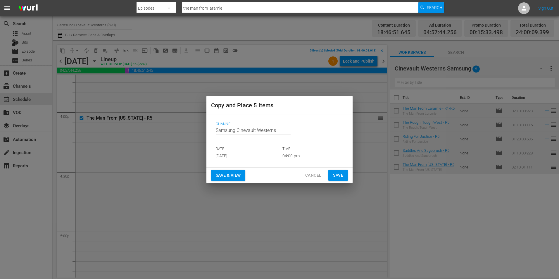
click at [302, 150] on p "TIME" at bounding box center [312, 148] width 61 height 5
click at [303, 153] on input "04:00 pm" at bounding box center [312, 155] width 61 height 9
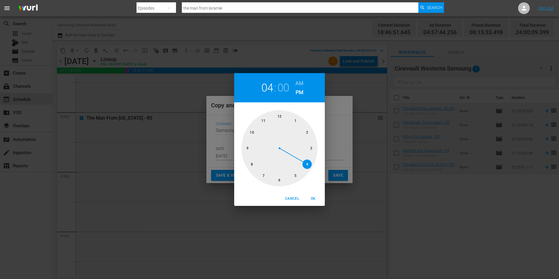
click at [281, 117] on div at bounding box center [279, 148] width 76 height 76
click at [298, 84] on h6 "AM" at bounding box center [299, 83] width 8 height 9
click at [313, 203] on div "Cancel OK" at bounding box center [279, 198] width 91 height 14
click at [313, 197] on span "OK" at bounding box center [313, 199] width 14 height 6
type input "12:00 am"
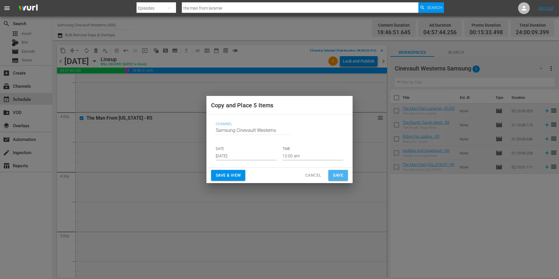
click at [334, 176] on span "Save" at bounding box center [338, 175] width 10 height 7
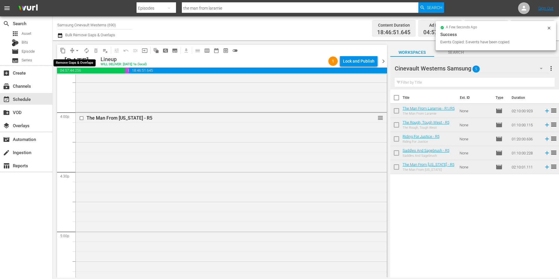
click at [80, 49] on span "arrow_drop_down" at bounding box center [77, 51] width 6 height 6
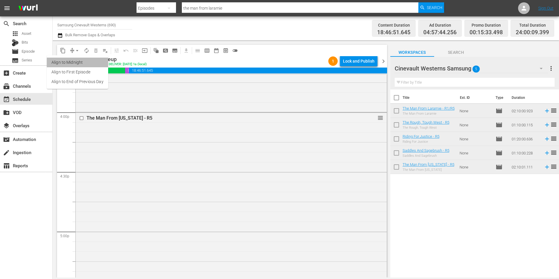
click at [82, 62] on li "Align to Midnight" at bounding box center [77, 63] width 61 height 10
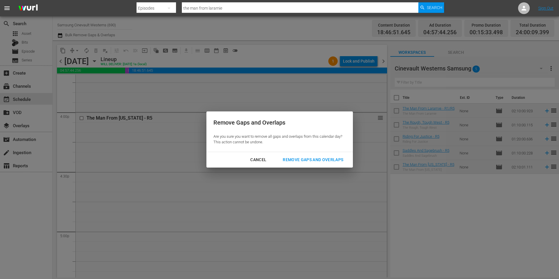
click at [300, 159] on div "Remove Gaps and Overlaps" at bounding box center [313, 159] width 70 height 7
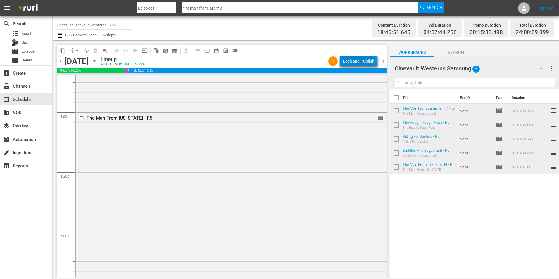
click at [352, 58] on div "Lock and Publish" at bounding box center [359, 61] width 32 height 11
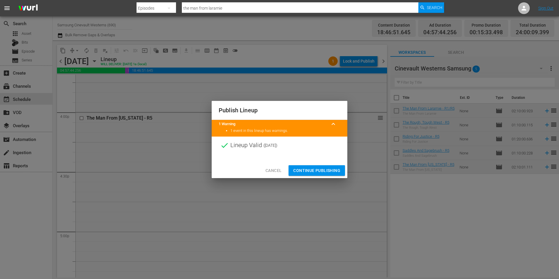
click at [315, 166] on button "Continue Publishing" at bounding box center [317, 170] width 56 height 11
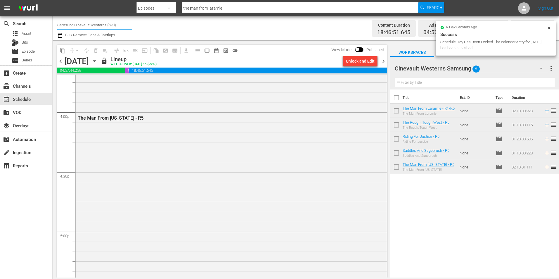
click at [65, 23] on input "Samsung Cinevault Westerns (690)" at bounding box center [94, 25] width 75 height 14
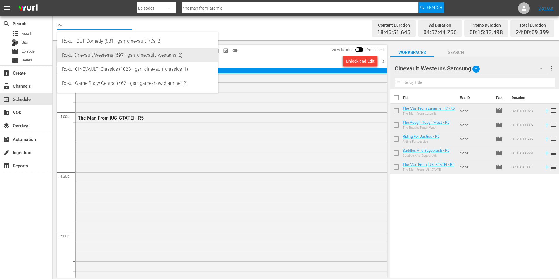
click at [116, 51] on div "Roku Cinevault Westerns (697 - gsn_cinevault_westerns_2)" at bounding box center [137, 55] width 151 height 14
type input "Roku Cinevault Westerns (697 - gsn_cinevault_westerns_2)"
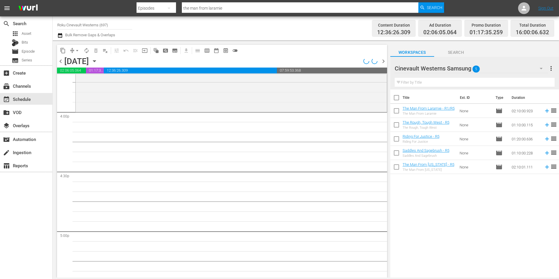
click at [511, 68] on div "Cinevault Westerns Samsung 5" at bounding box center [471, 68] width 153 height 16
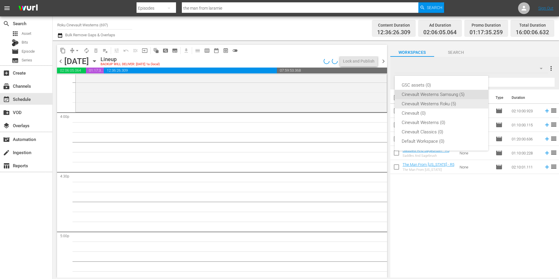
click at [462, 101] on div "Cinevault Westerns Roku (5)" at bounding box center [442, 103] width 80 height 9
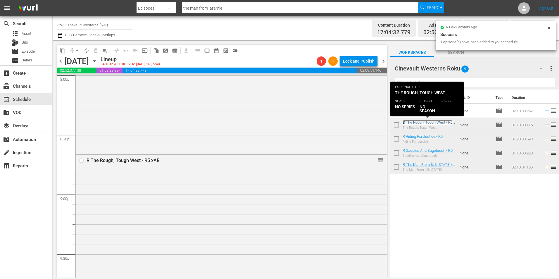
scroll to position [2514, 0]
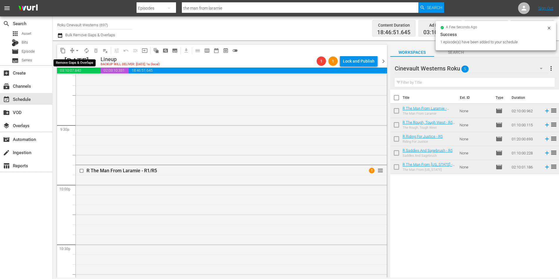
click at [78, 50] on span "arrow_drop_down" at bounding box center [77, 51] width 6 height 6
click at [87, 63] on li "Align to Midnight" at bounding box center [77, 63] width 61 height 10
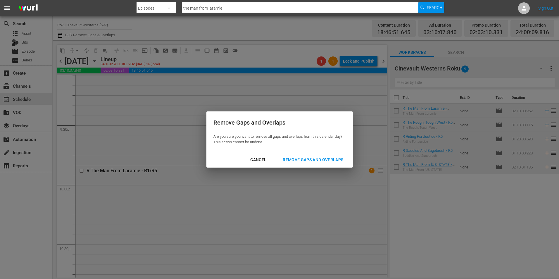
click at [300, 158] on div "Remove Gaps and Overlaps" at bounding box center [313, 159] width 70 height 7
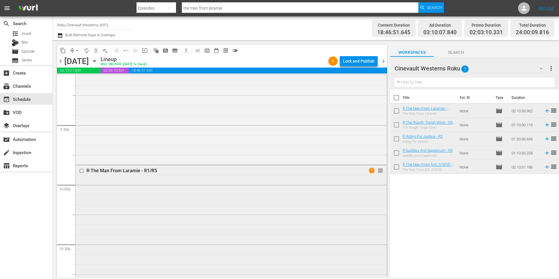
click at [81, 170] on input "checkbox" at bounding box center [82, 170] width 6 height 5
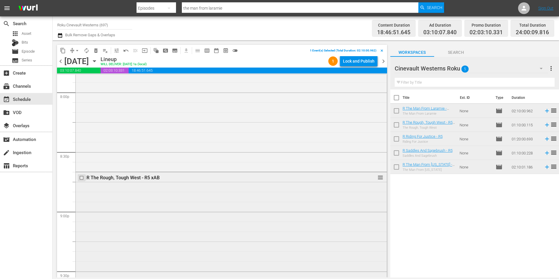
click at [80, 178] on input "checkbox" at bounding box center [82, 177] width 6 height 5
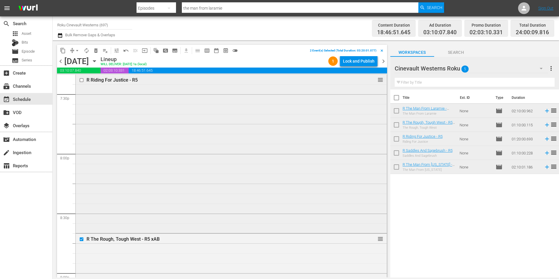
scroll to position [2192, 0]
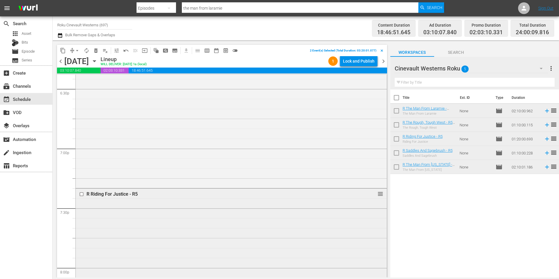
click at [82, 193] on input "checkbox" at bounding box center [82, 194] width 6 height 5
click at [81, 173] on input "checkbox" at bounding box center [82, 172] width 6 height 5
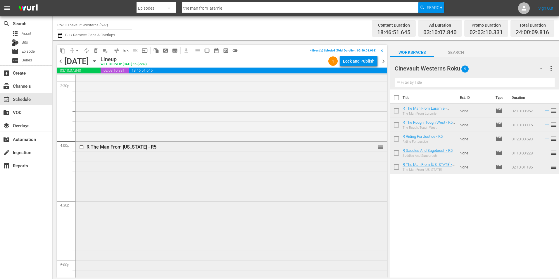
scroll to position [1841, 0]
click at [82, 148] on input "checkbox" at bounding box center [82, 147] width 6 height 5
click at [63, 49] on span "content_copy" at bounding box center [63, 51] width 6 height 6
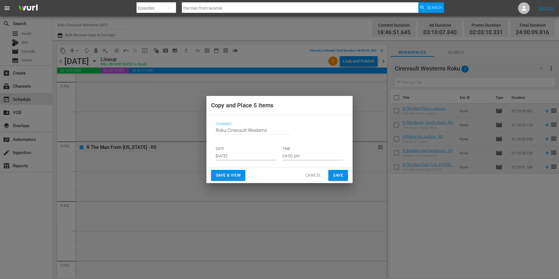
click at [246, 154] on input "[DATE]" at bounding box center [246, 155] width 61 height 9
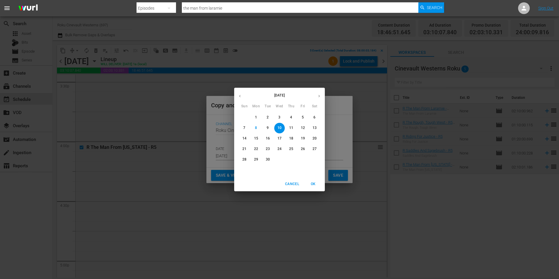
click at [269, 149] on p "23" at bounding box center [268, 148] width 4 height 5
type input "[DATE]"
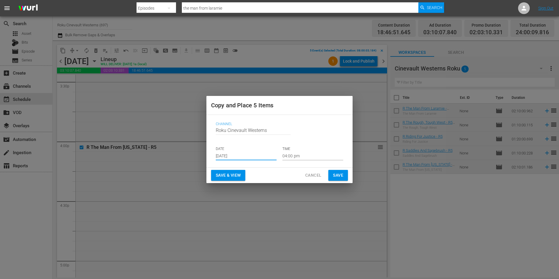
click at [296, 154] on input "04:00 pm" at bounding box center [312, 155] width 61 height 9
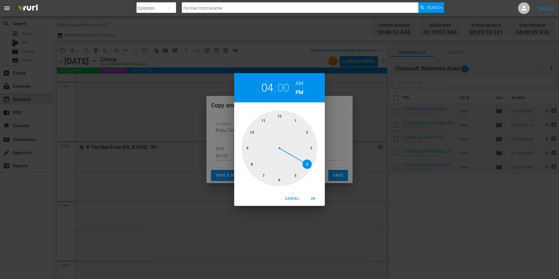
click at [253, 167] on div at bounding box center [279, 148] width 76 height 76
click at [302, 83] on h6 "AM" at bounding box center [299, 83] width 8 height 9
click at [315, 198] on span "OK" at bounding box center [313, 199] width 14 height 6
type input "08:00 am"
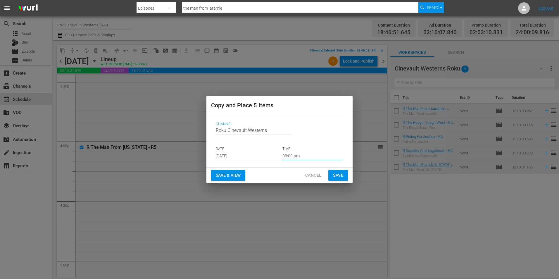
click at [336, 174] on span "Save" at bounding box center [338, 175] width 10 height 7
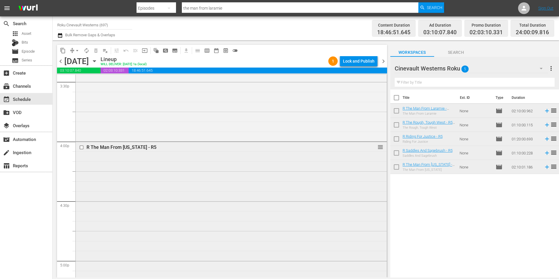
click at [82, 148] on input "checkbox" at bounding box center [82, 147] width 6 height 5
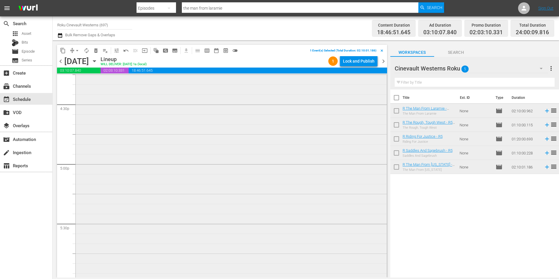
scroll to position [2017, 0]
click at [81, 232] on input "checkbox" at bounding box center [82, 230] width 6 height 5
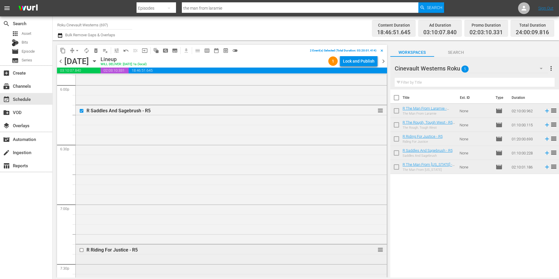
scroll to position [2192, 0]
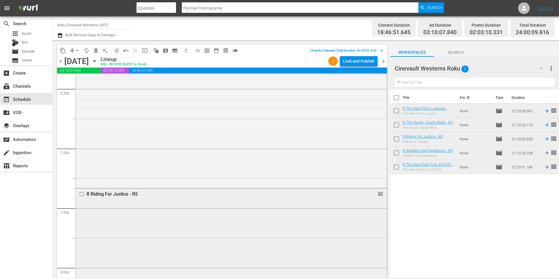
click at [80, 194] on input "checkbox" at bounding box center [82, 194] width 6 height 5
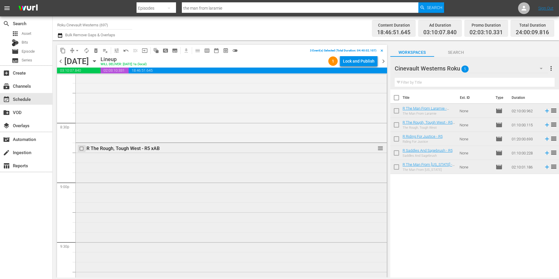
click at [82, 149] on input "checkbox" at bounding box center [82, 148] width 6 height 5
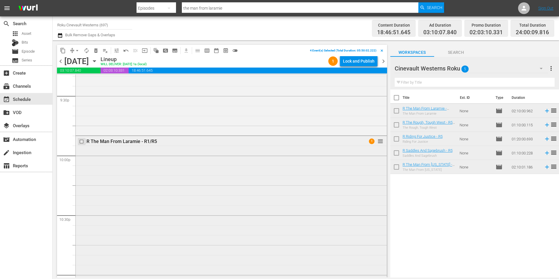
click at [82, 141] on input "checkbox" at bounding box center [82, 141] width 6 height 5
click at [63, 53] on span "content_copy" at bounding box center [63, 51] width 6 height 6
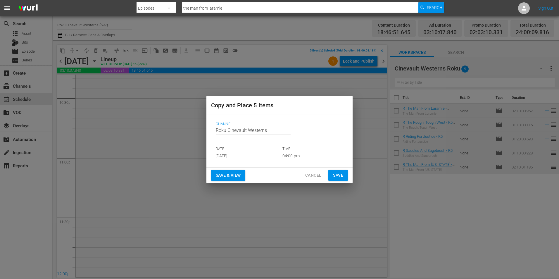
click at [228, 153] on input "[DATE]" at bounding box center [246, 155] width 61 height 9
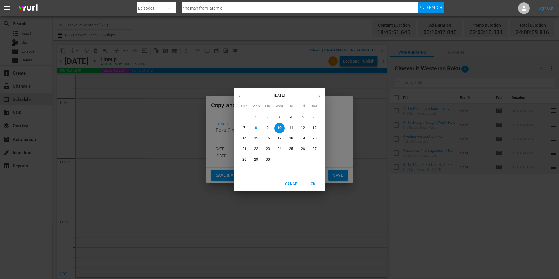
click at [293, 152] on button "25" at bounding box center [291, 149] width 11 height 11
type input "[DATE]"
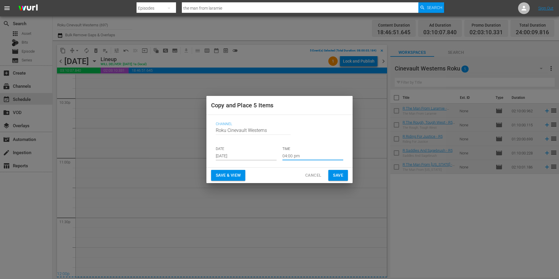
click at [297, 152] on input "04:00 pm" at bounding box center [312, 155] width 61 height 9
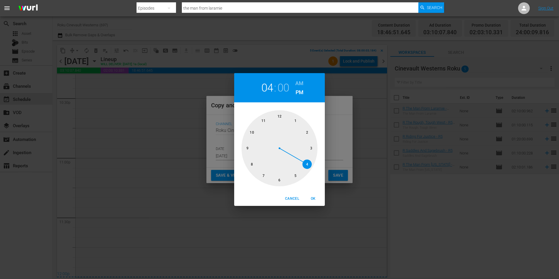
click at [280, 115] on div at bounding box center [279, 148] width 76 height 76
click at [301, 81] on h6 "AM" at bounding box center [299, 83] width 8 height 9
click at [315, 199] on span "OK" at bounding box center [313, 199] width 14 height 6
type input "12:00 am"
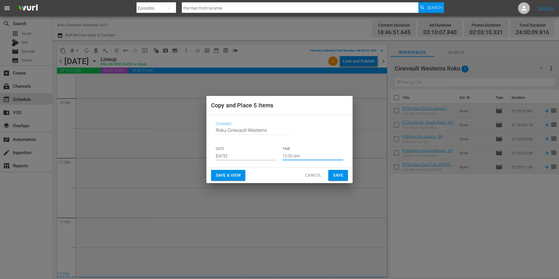
click at [342, 176] on span "Save" at bounding box center [338, 175] width 10 height 7
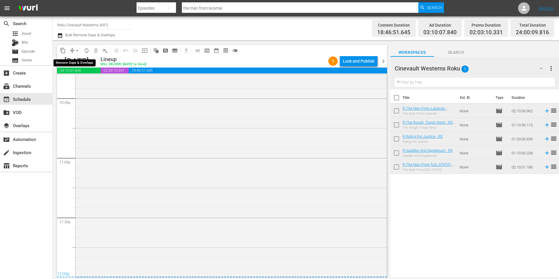
click at [79, 51] on span "arrow_drop_down" at bounding box center [77, 51] width 6 height 6
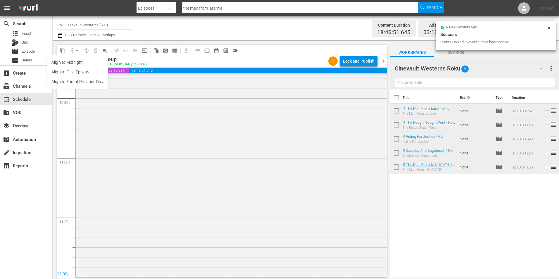
click at [80, 65] on li "Align to Midnight" at bounding box center [77, 63] width 61 height 10
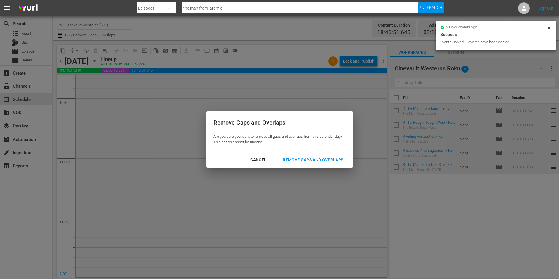
click at [312, 163] on div "Remove Gaps and Overlaps" at bounding box center [313, 159] width 70 height 7
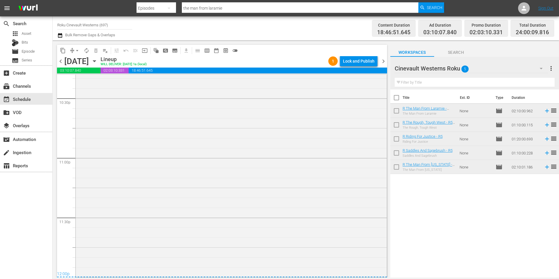
click at [360, 63] on div "Lock and Publish" at bounding box center [359, 61] width 32 height 11
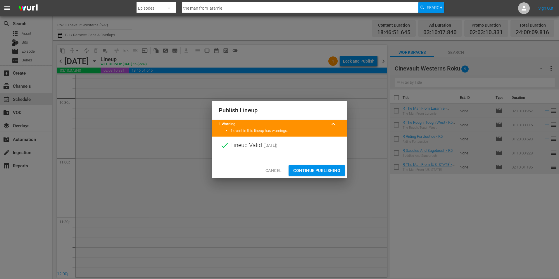
click at [307, 163] on div "Cancel Continue Publishing" at bounding box center [280, 170] width 136 height 15
click at [319, 172] on span "Continue Publishing" at bounding box center [316, 170] width 47 height 7
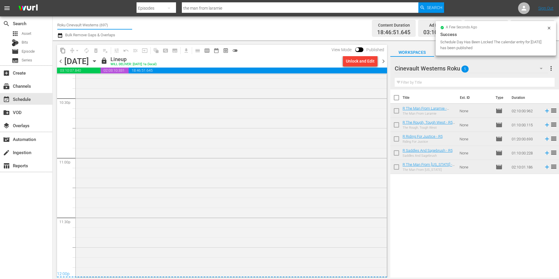
click at [93, 21] on input "Roku Cinevault Westerns (697)" at bounding box center [94, 25] width 75 height 14
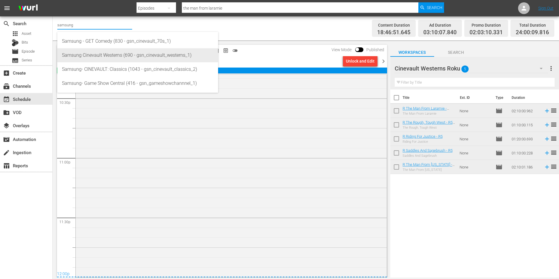
click at [108, 53] on div "Samsung Cinevault Westerns (690 - gsn_cinevault_westerns_1)" at bounding box center [137, 55] width 151 height 14
type input "Samsung Cinevault Westerns (690 - gsn_cinevault_westerns_1)"
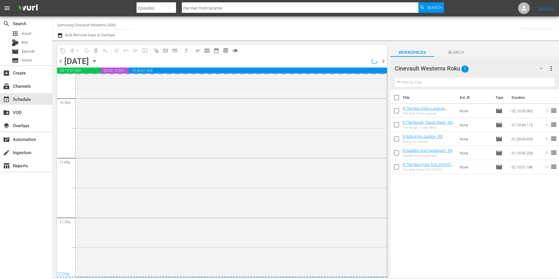
scroll to position [2659, 0]
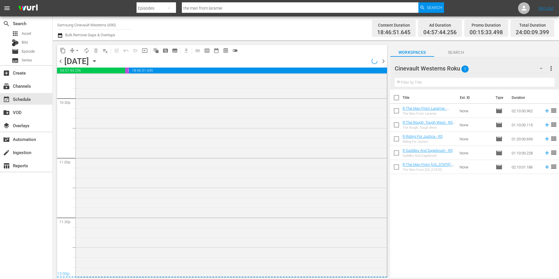
click at [384, 61] on span "chevron_right" at bounding box center [383, 61] width 7 height 7
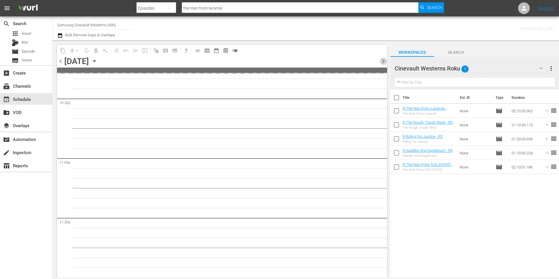
scroll to position [2659, 0]
click at [384, 61] on span "chevron_right" at bounding box center [383, 61] width 7 height 7
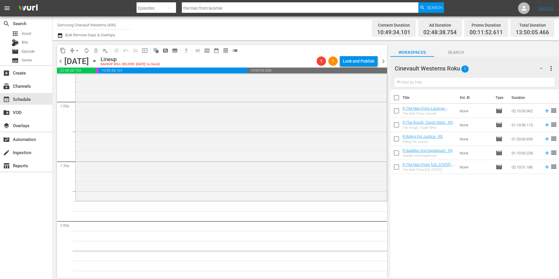
scroll to position [1578, 0]
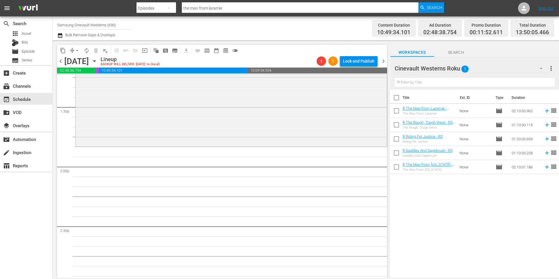
click at [489, 69] on div "Cinevault Westerns Roku 5" at bounding box center [471, 68] width 153 height 16
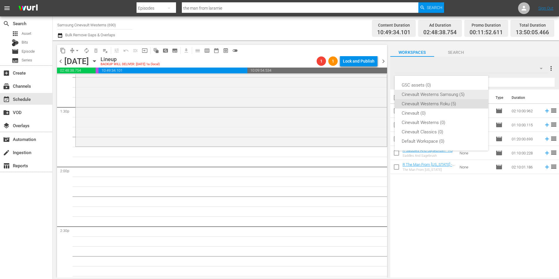
click at [453, 91] on div "Cinevault Westerns Samsung (5)" at bounding box center [442, 94] width 80 height 9
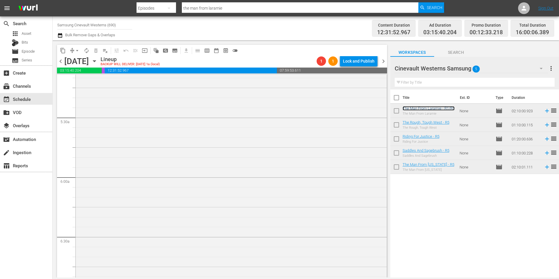
scroll to position [759, 0]
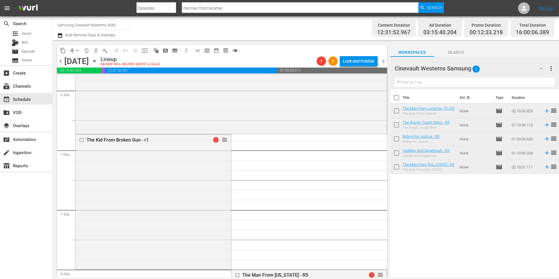
click at [58, 62] on span "chevron_left" at bounding box center [60, 61] width 7 height 7
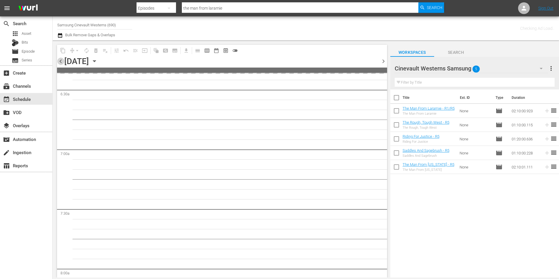
click at [58, 62] on span "chevron_left" at bounding box center [60, 61] width 7 height 7
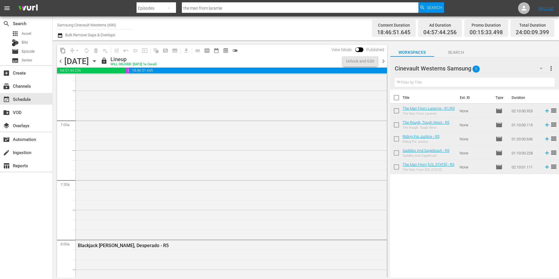
scroll to position [779, 0]
